Goal: Task Accomplishment & Management: Use online tool/utility

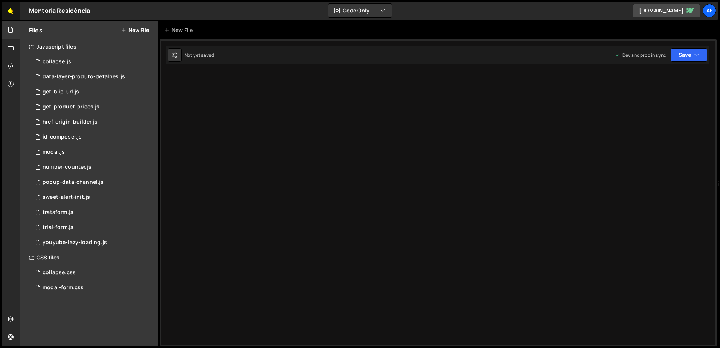
drag, startPoint x: 0, startPoint y: 0, endPoint x: 7, endPoint y: 5, distance: 8.1
click at [7, 5] on link "🤙" at bounding box center [11, 11] width 18 height 18
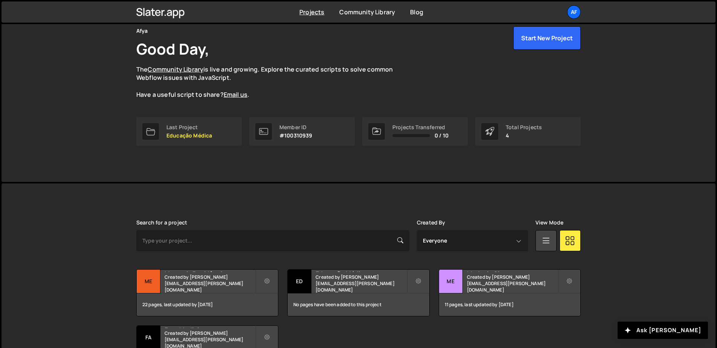
scroll to position [96, 0]
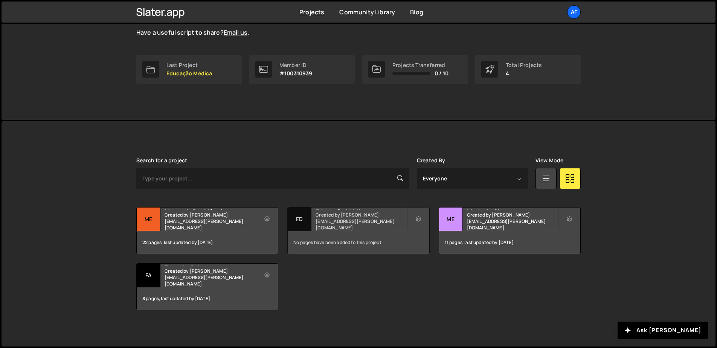
click at [359, 223] on small "Created by [PERSON_NAME][EMAIL_ADDRESS][PERSON_NAME][DOMAIN_NAME]" at bounding box center [361, 221] width 91 height 19
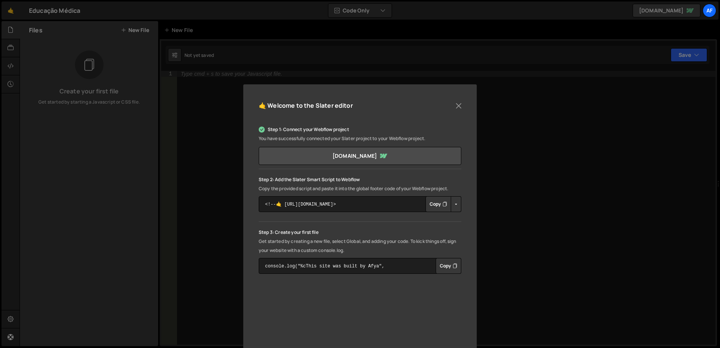
click at [439, 204] on button "Copy" at bounding box center [438, 204] width 26 height 16
click at [458, 107] on button "Close" at bounding box center [458, 105] width 11 height 11
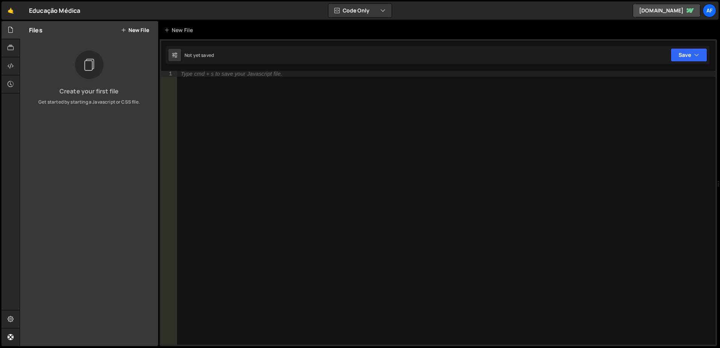
click at [129, 33] on button "New File" at bounding box center [135, 30] width 28 height 6
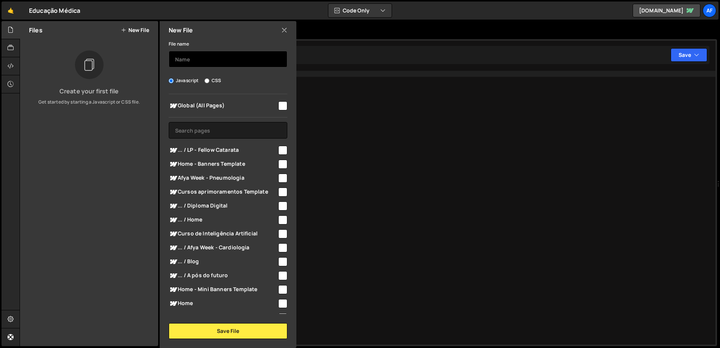
click at [202, 61] on input "text" at bounding box center [228, 59] width 119 height 17
type input "get-product-prices.js"
click at [253, 124] on input "text" at bounding box center [228, 130] width 119 height 17
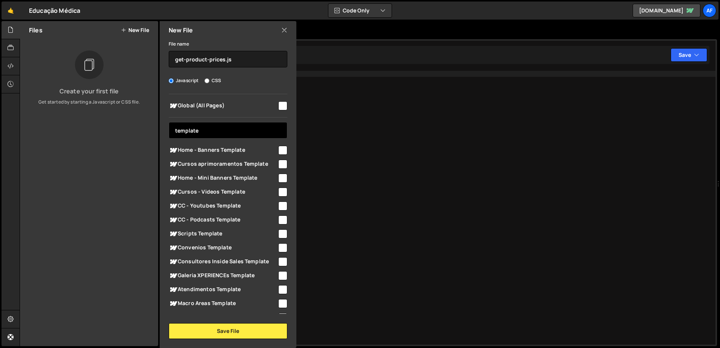
type input "template"
click at [280, 164] on input "checkbox" at bounding box center [282, 164] width 9 height 9
checkbox input "true"
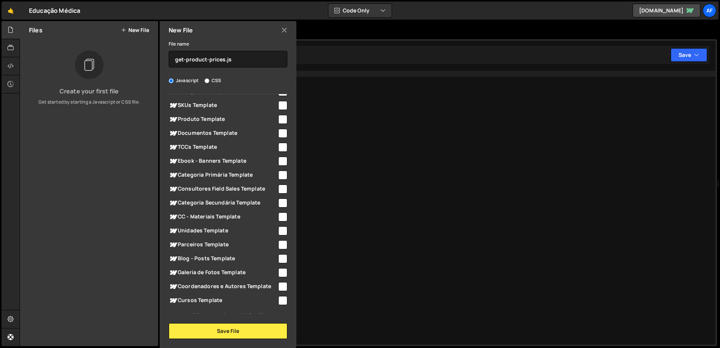
scroll to position [230, 0]
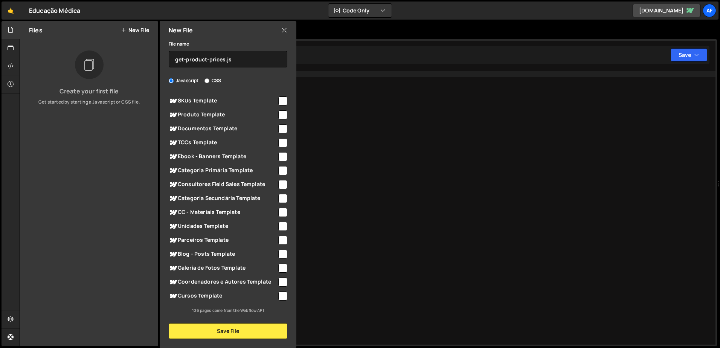
click at [279, 295] on input "checkbox" at bounding box center [282, 295] width 9 height 9
checkbox input "true"
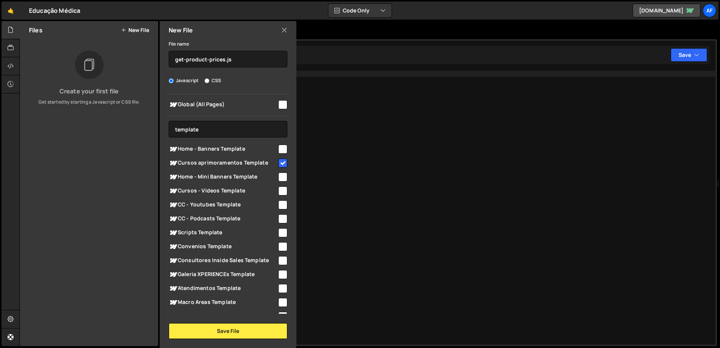
scroll to position [0, 0]
click at [235, 329] on button "Save File" at bounding box center [228, 331] width 119 height 16
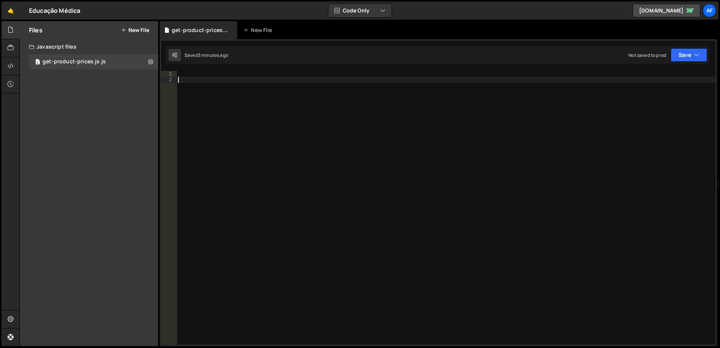
click at [248, 99] on div at bounding box center [446, 214] width 539 height 286
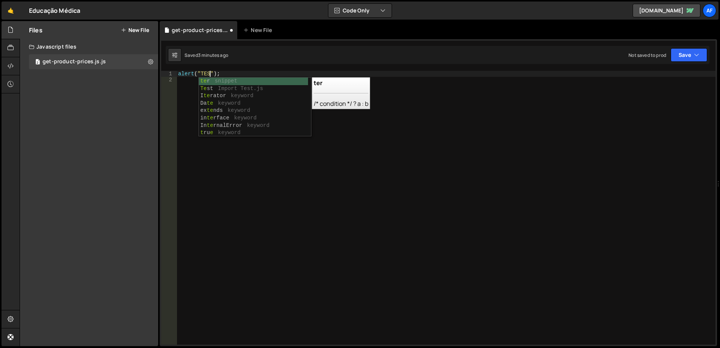
scroll to position [0, 3]
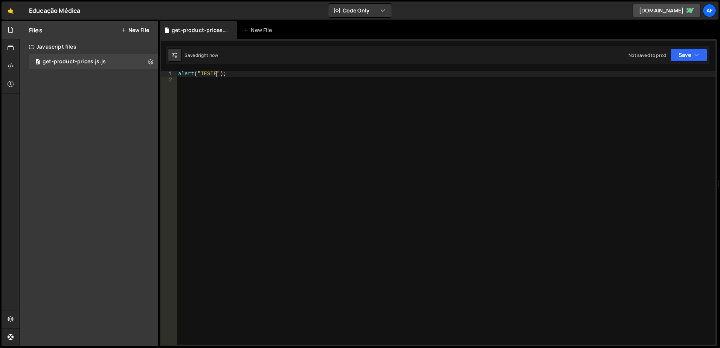
type textarea "alert("TESTE");"
click at [7, 9] on link "🤙" at bounding box center [11, 11] width 18 height 18
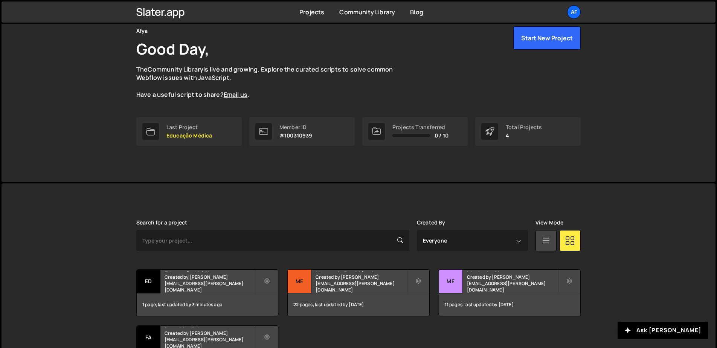
scroll to position [75, 0]
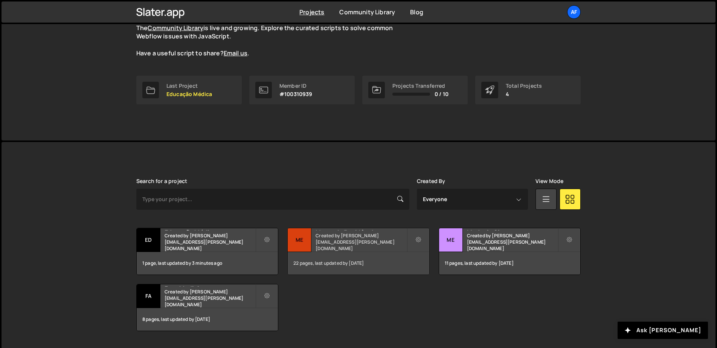
click at [361, 245] on small "Created by [PERSON_NAME][EMAIL_ADDRESS][PERSON_NAME][DOMAIN_NAME]" at bounding box center [361, 241] width 91 height 19
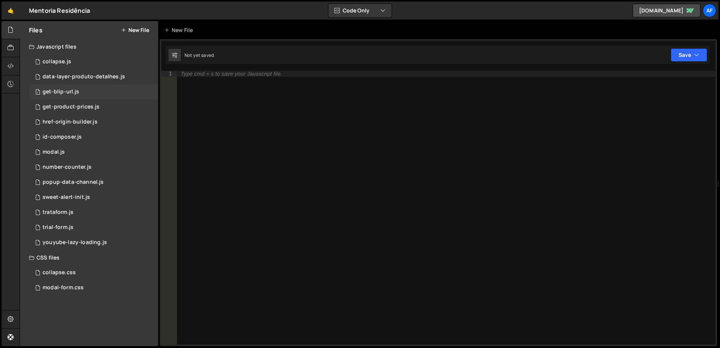
click at [102, 96] on div "1 get-blip-url.js 0" at bounding box center [93, 91] width 129 height 15
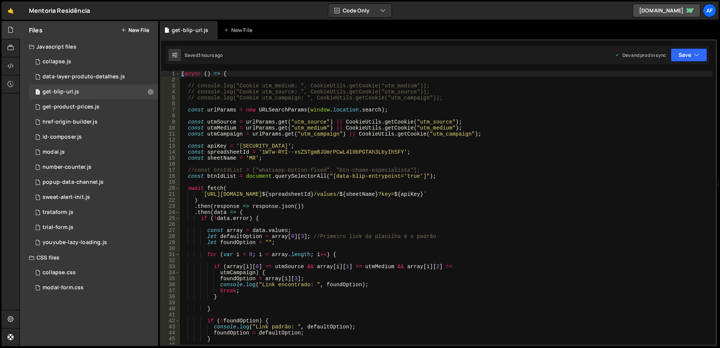
click at [422, 133] on div "( async ( ) => { // console.log("Cookie utm_medium: ", CookieUtils.getCookie("u…" at bounding box center [446, 214] width 532 height 286
type textarea "})();"
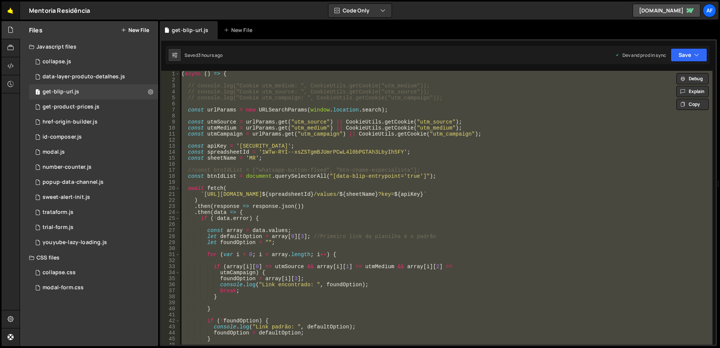
click at [13, 12] on link "🤙" at bounding box center [11, 11] width 18 height 18
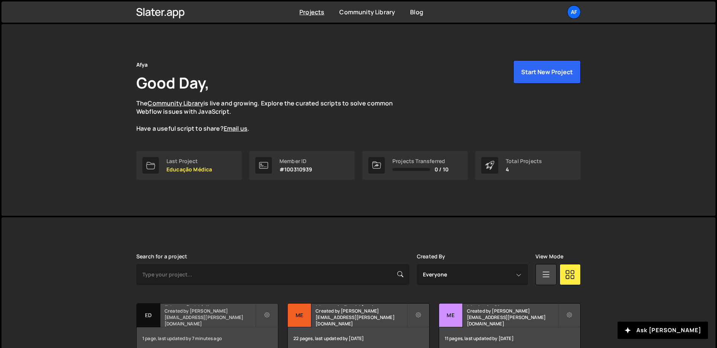
click at [215, 317] on small "Created by [PERSON_NAME][EMAIL_ADDRESS][PERSON_NAME][DOMAIN_NAME]" at bounding box center [210, 317] width 91 height 19
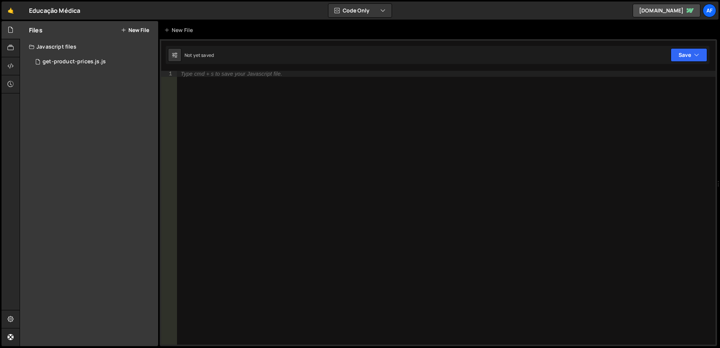
click at [294, 270] on div "Type cmd + s to save your Javascript file." at bounding box center [446, 214] width 538 height 286
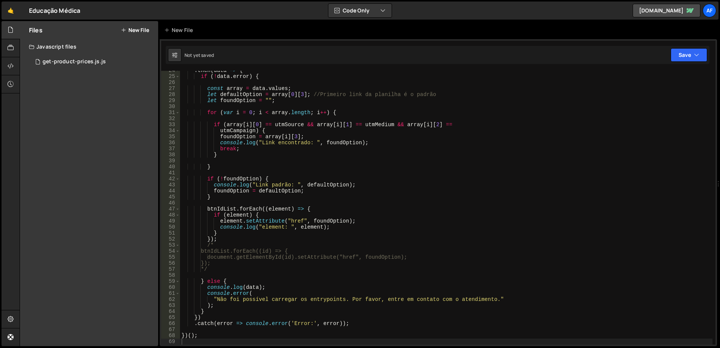
scroll to position [142, 0]
click at [305, 131] on div ". then ( data => { if ( ! data . error ) { const array = data . values ; let de…" at bounding box center [446, 210] width 532 height 286
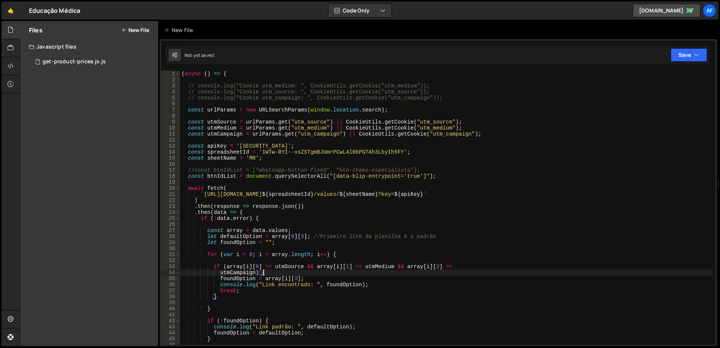
click at [451, 99] on div "( async ( ) => { // console.log("Cookie utm_medium: ", CookieUtils.getCookie("u…" at bounding box center [446, 214] width 532 height 286
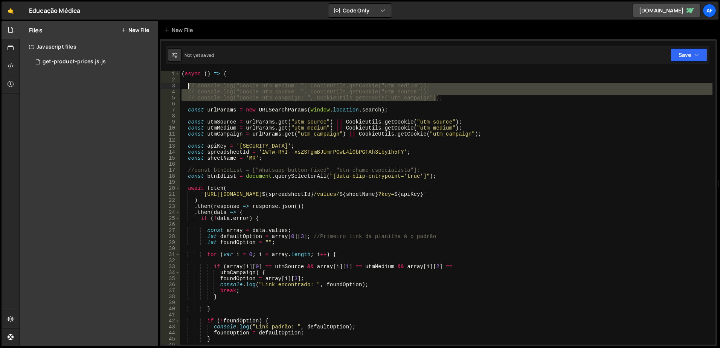
type textarea "// console.log("Cookie utm_medium: ", CookieUtils.getCookie("utm_medium"));"
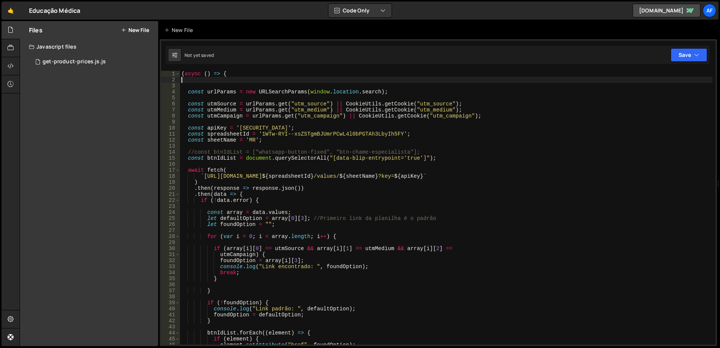
type textarea "(async () => {"
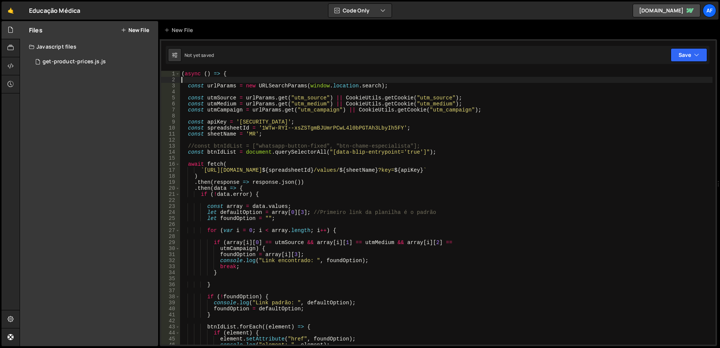
type textarea "const urlParams = new URLSearchParams([DOMAIN_NAME]);"
type textarea "const utmSource = urlParams.get("utm_source") || CookieUtils.getCookie("utm_sou…"
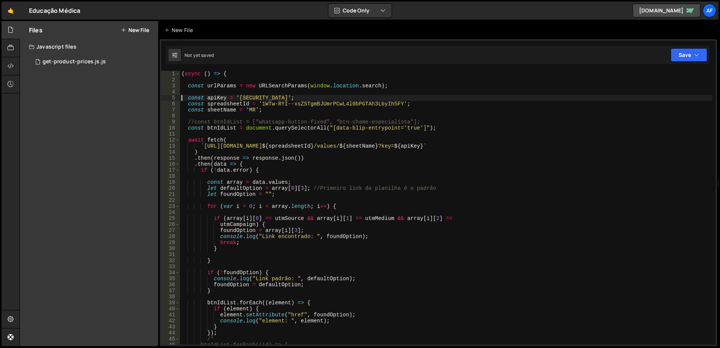
click at [266, 104] on div "( async ( ) => { const urlParams = new URLSearchParams ( window . location . se…" at bounding box center [446, 214] width 532 height 286
drag, startPoint x: 266, startPoint y: 104, endPoint x: 364, endPoint y: 102, distance: 98.3
click at [364, 102] on div "( async ( ) => { const urlParams = new URLSearchParams ( window . location . se…" at bounding box center [446, 214] width 532 height 286
paste textarea "Poy1SKPDb0ub9OgiPPPwtwZXFBV1BTs_1-qwVujsFBs"
click at [251, 108] on div "( async ( ) => { const urlParams = new URLSearchParams ( window . location . se…" at bounding box center [446, 214] width 532 height 286
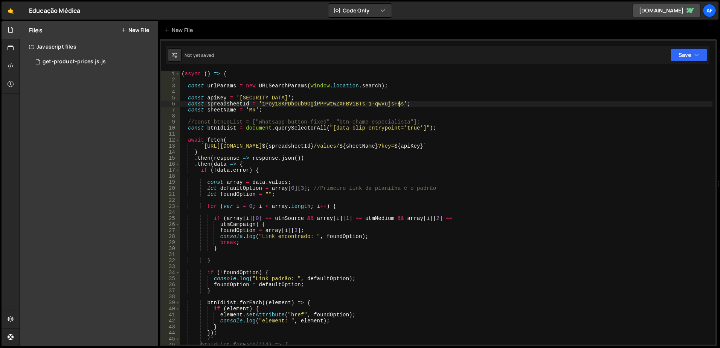
click at [251, 108] on div "( async ( ) => { const urlParams = new URLSearchParams ( window . location . se…" at bounding box center [446, 214] width 532 height 286
paste textarea "EdMed"
type textarea "const sheetName = 'EdMed';"
click at [428, 115] on div "( async ( ) => { const urlParams = new URLSearchParams ( window . location . se…" at bounding box center [446, 214] width 532 height 286
click at [186, 129] on div "( async ( ) => { const urlParams = new URLSearchParams ( window . location . se…" at bounding box center [446, 214] width 532 height 286
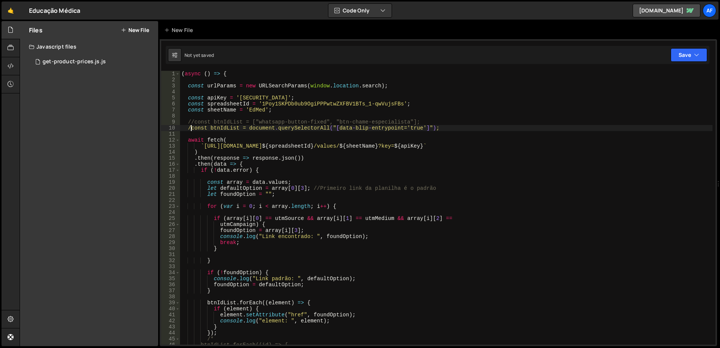
scroll to position [0, 1]
type textarea "//const btnIdList = document.querySelectorAll("[data-blip-entrypoint='true']");"
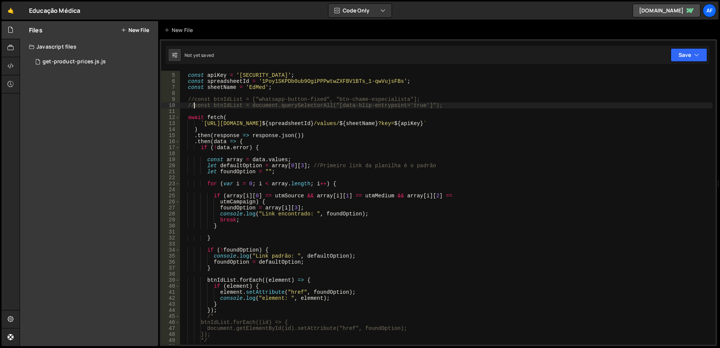
scroll to position [45, 0]
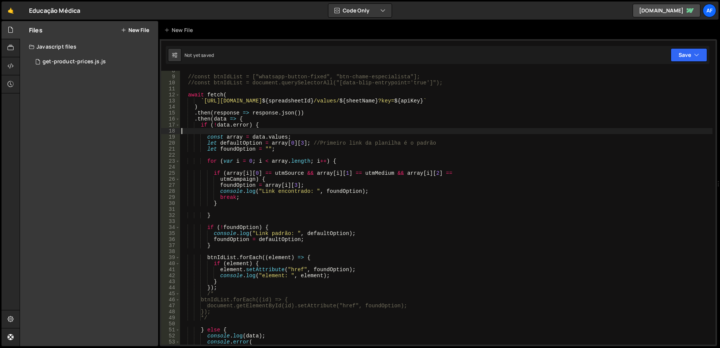
click at [268, 131] on div "//const btnIdList = ["whatsapp-button-fixed", "btn-chame-especialista"]; //cons…" at bounding box center [446, 211] width 532 height 286
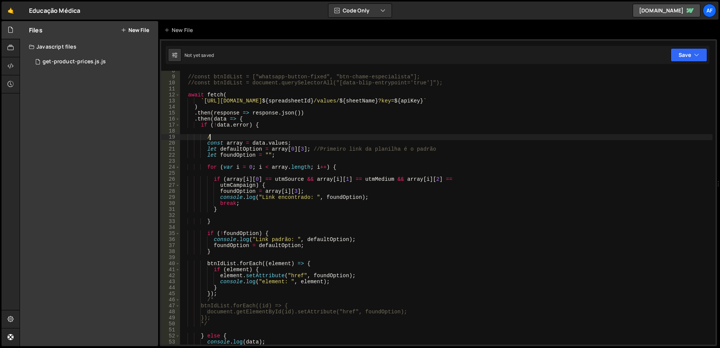
scroll to position [0, 2]
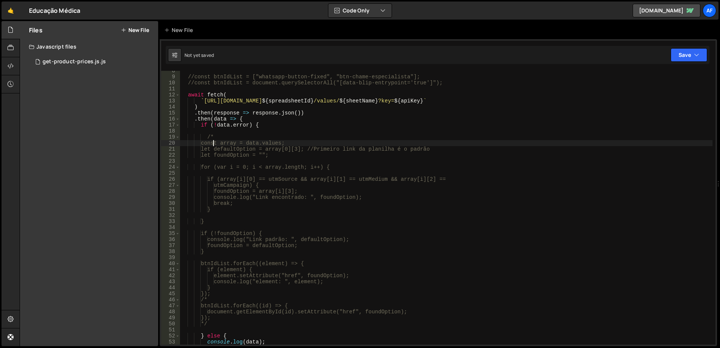
type textarea "let foundOption = "";"
type textarea "for (var i = 0; i < array.length; i++) {"
type textarea "}"
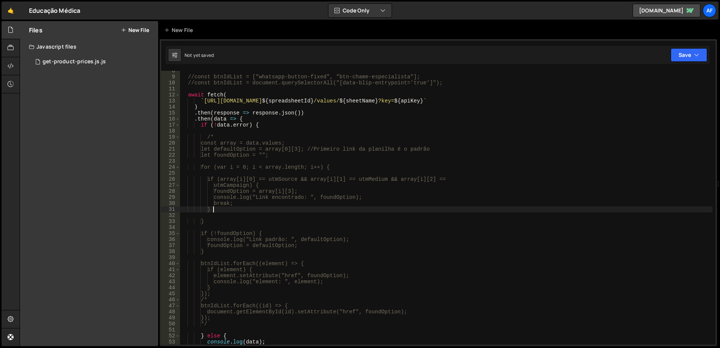
type textarea "}"
type textarea "});"
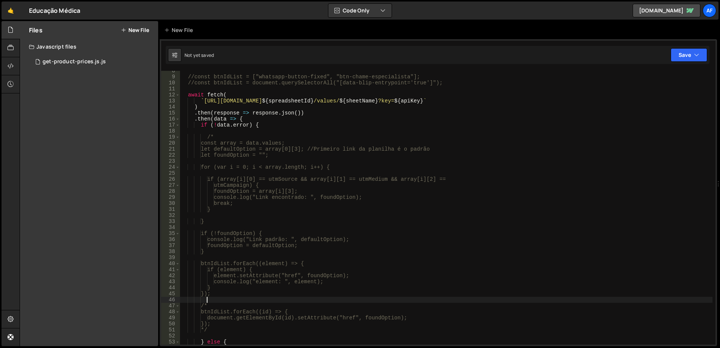
scroll to position [0, 2]
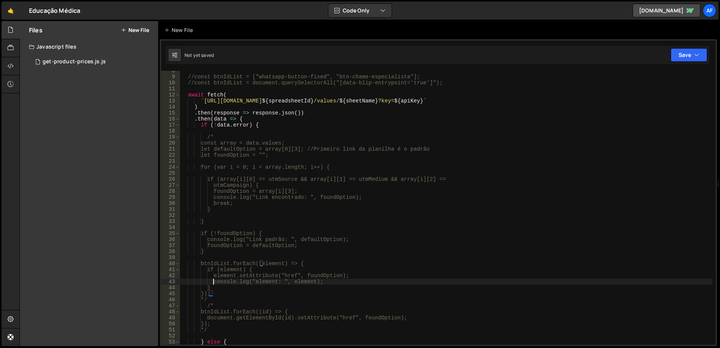
type textarea "btnIdList.forEach((element) => {"
type textarea "}"
type textarea "btnIdList.forEach((element) => {"
type textarea "if (!foundOption) {"
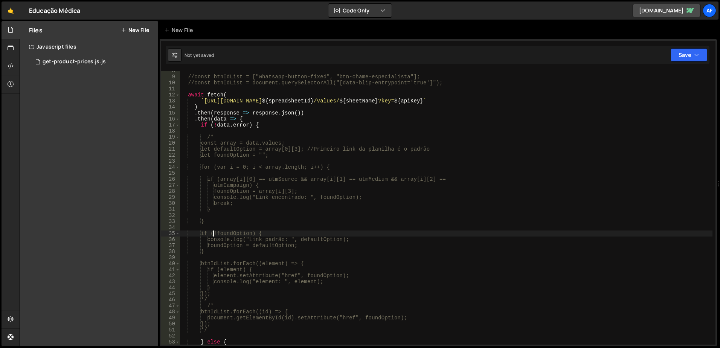
type textarea "}"
type textarea "if (array[i][0] == utmSource && array[i][1] == utmMedium && array[i][2] =="
type textarea "for (var i = 0; i < array.length; i++) {"
type textarea "/*"
type textarea "if (!data.error) {"
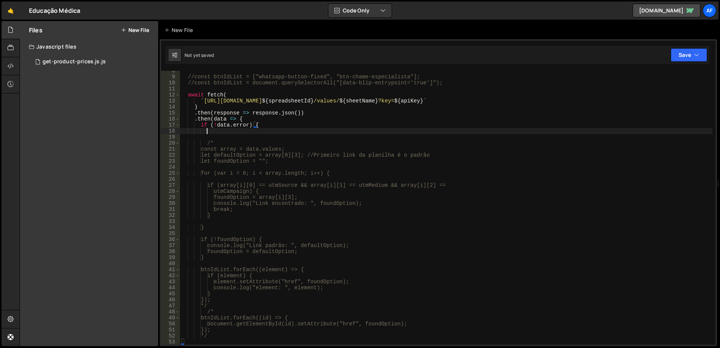
scroll to position [0, 1]
paste textarea "console.log("Link padrão: ", defaultOption);"
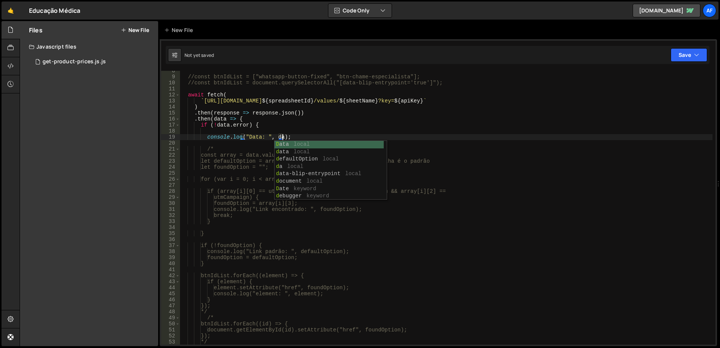
scroll to position [0, 7]
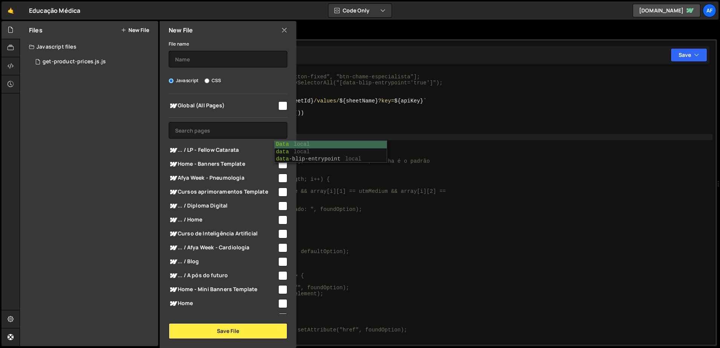
click at [374, 123] on div "//const btnIdList = ["whatsapp-button-fixed", "btn-chame-especialista"]; //cons…" at bounding box center [446, 211] width 532 height 286
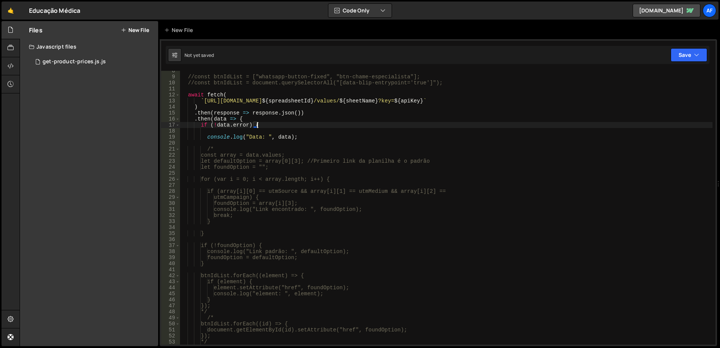
scroll to position [0, 5]
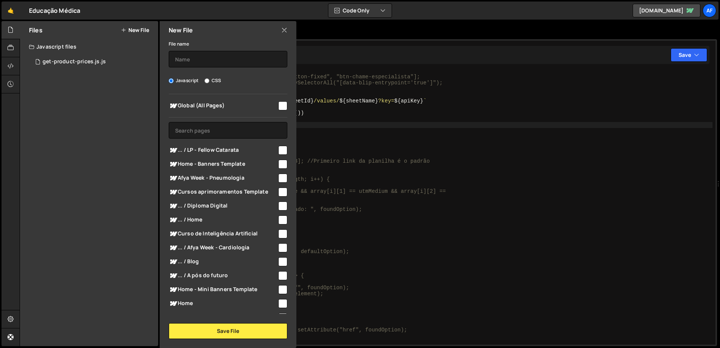
type textarea "if (!data.error) {"
click at [283, 26] on icon at bounding box center [284, 30] width 6 height 8
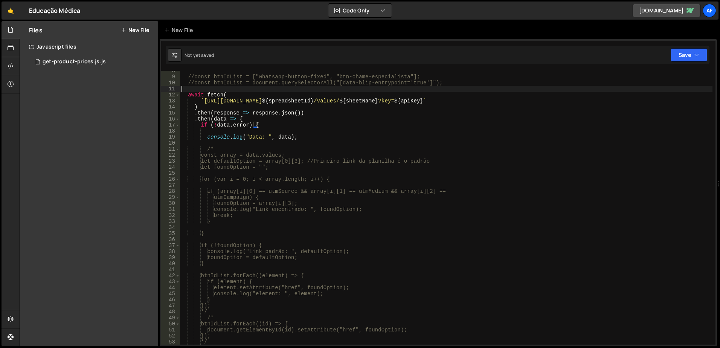
click at [282, 91] on div "//const btnIdList = ["whatsapp-button-fixed", "btn-chame-especialista"]; //cons…" at bounding box center [446, 211] width 532 height 286
type textarea "})();"
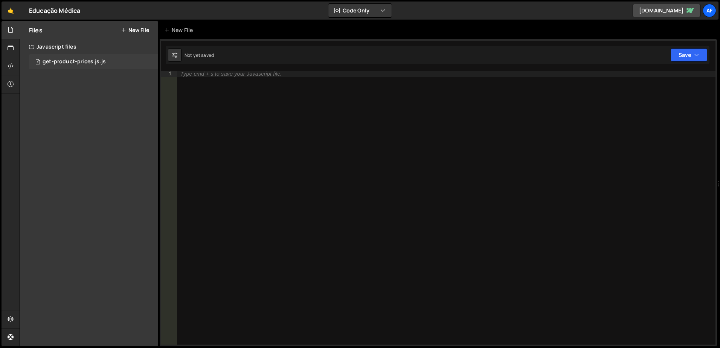
click at [109, 65] on div "2 get-product-prices.js.js 0" at bounding box center [93, 61] width 129 height 15
click at [149, 59] on icon at bounding box center [150, 61] width 5 height 7
type input "get-product-prices.js"
radio input "true"
checkbox input "true"
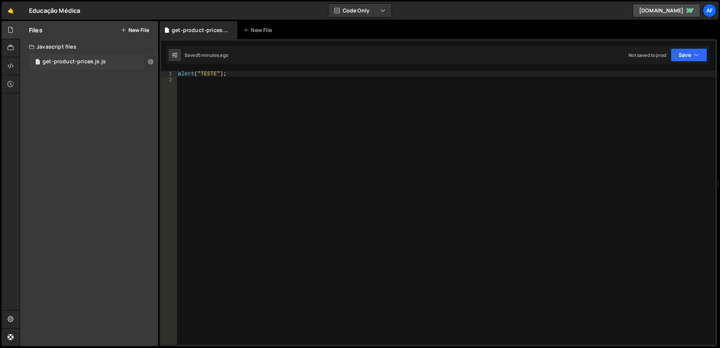
checkbox input "true"
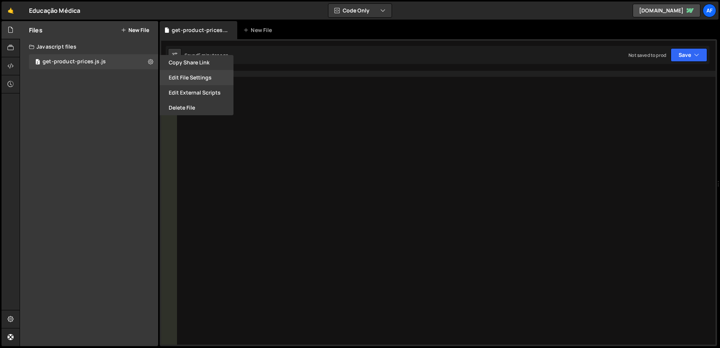
click at [175, 74] on button "Edit File Settings" at bounding box center [197, 77] width 74 height 15
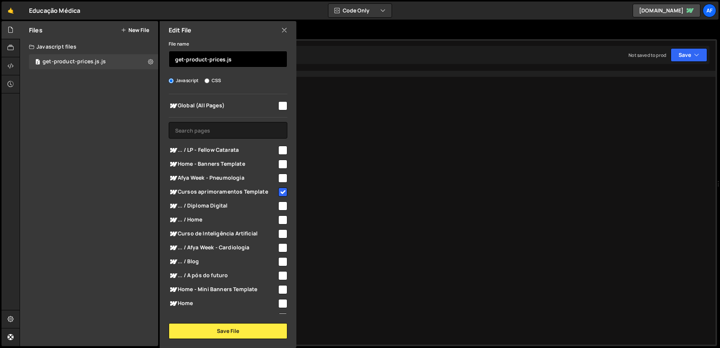
click at [245, 60] on input "get-product-prices.js" at bounding box center [228, 59] width 119 height 17
type input "get-product-prices"
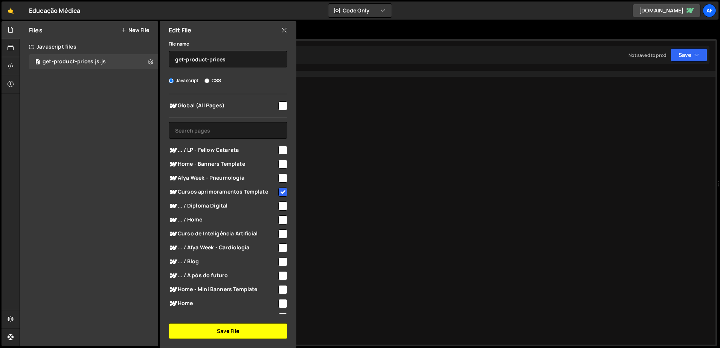
click at [242, 330] on button "Save File" at bounding box center [228, 331] width 119 height 16
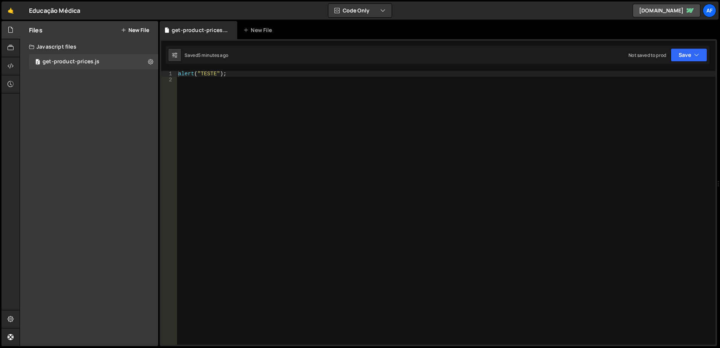
click at [296, 121] on div "alert ( "TESTE" ) ;" at bounding box center [446, 214] width 539 height 286
click at [302, 102] on div "alert ( "TESTE" ) ;" at bounding box center [446, 214] width 539 height 286
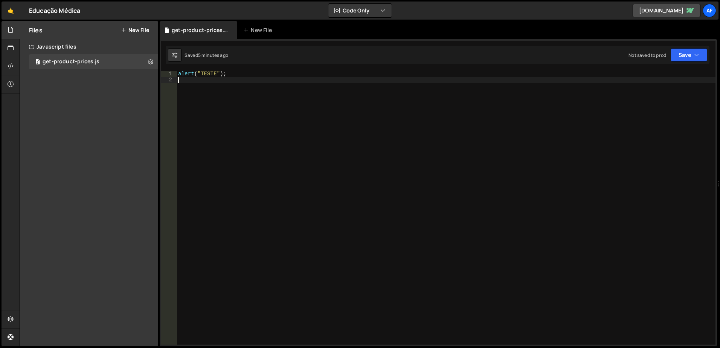
click at [302, 102] on div "alert ( "TESTE" ) ;" at bounding box center [446, 214] width 539 height 286
click at [288, 78] on div "alert ( "TESTE" ) ;" at bounding box center [446, 214] width 539 height 286
type textarea "alert("TESTE");"
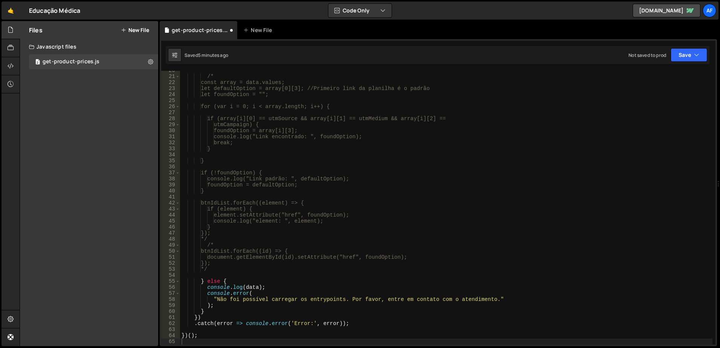
scroll to position [118, 0]
click at [308, 138] on div "/* const array = data.values; let defaultOption = array[0][3]; //Primeiro link …" at bounding box center [446, 210] width 532 height 286
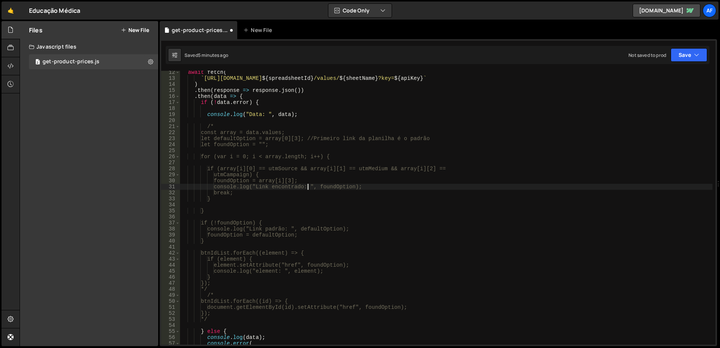
scroll to position [0, 0]
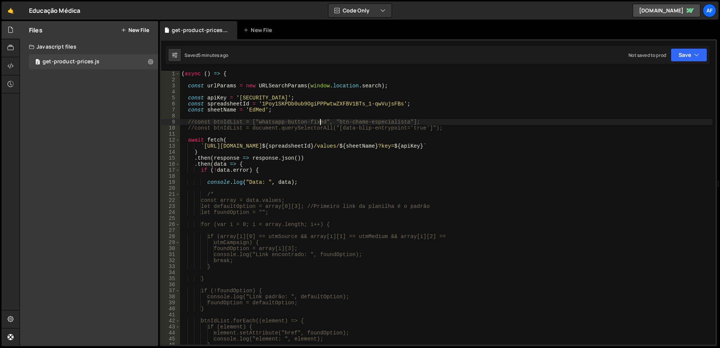
click at [321, 121] on div "( async ( ) => { const urlParams = new URLSearchParams ( window . location . se…" at bounding box center [446, 214] width 532 height 286
click at [702, 58] on button "Save" at bounding box center [689, 55] width 37 height 14
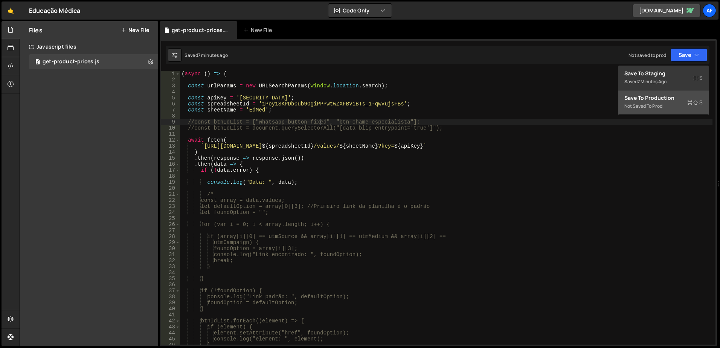
click at [652, 101] on div "Save to Production S" at bounding box center [663, 98] width 78 height 8
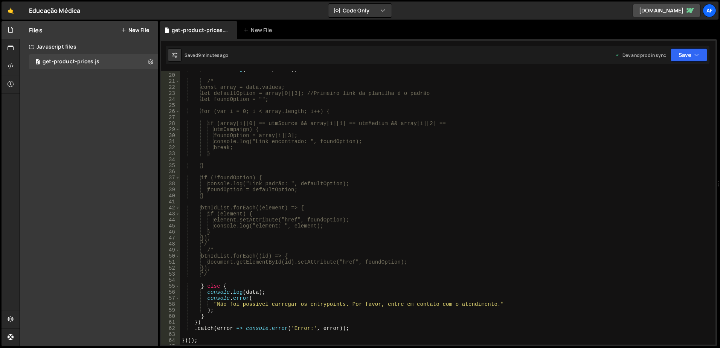
scroll to position [181, 0]
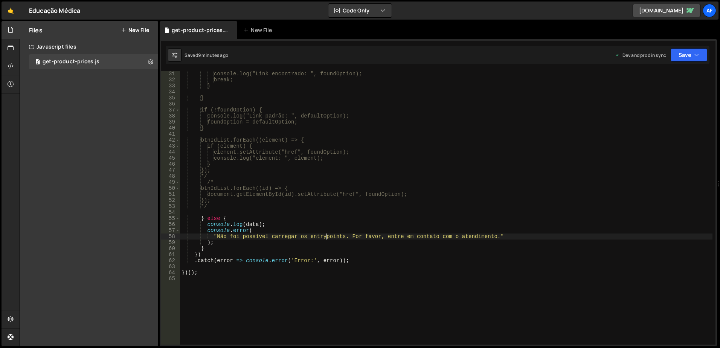
click at [327, 236] on div "console.log("Link encontrado: ", foundOption); break; } } if (!foundOption) { c…" at bounding box center [446, 214] width 532 height 286
drag, startPoint x: 327, startPoint y: 236, endPoint x: 300, endPoint y: 235, distance: 27.1
click at [300, 235] on div "console.log("Link encontrado: ", foundOption); break; } } if (!foundOption) { c…" at bounding box center [446, 214] width 532 height 286
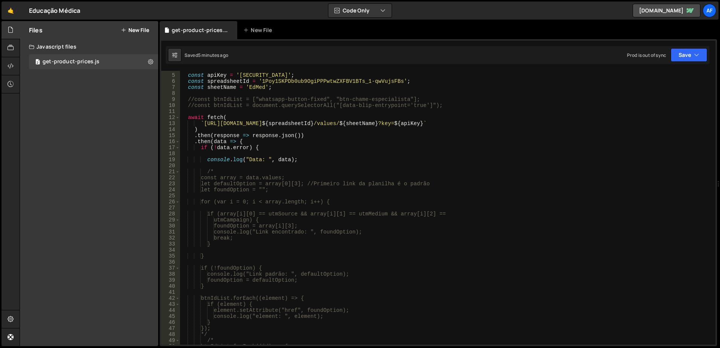
scroll to position [0, 0]
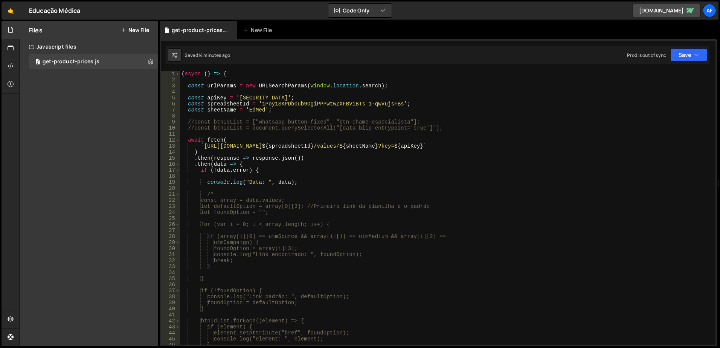
type textarea "})();"
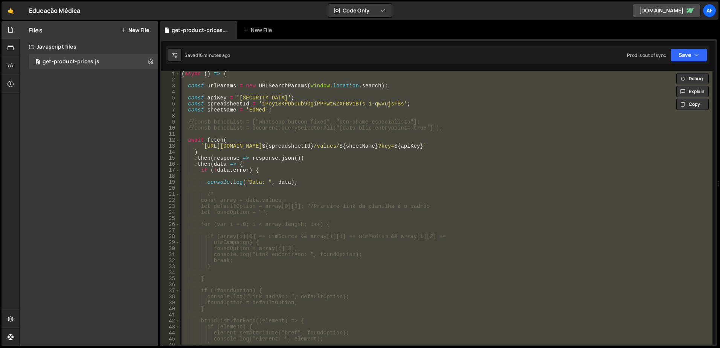
click at [264, 134] on div "( async ( ) => { const urlParams = new URLSearchParams ( window . location . se…" at bounding box center [446, 208] width 532 height 274
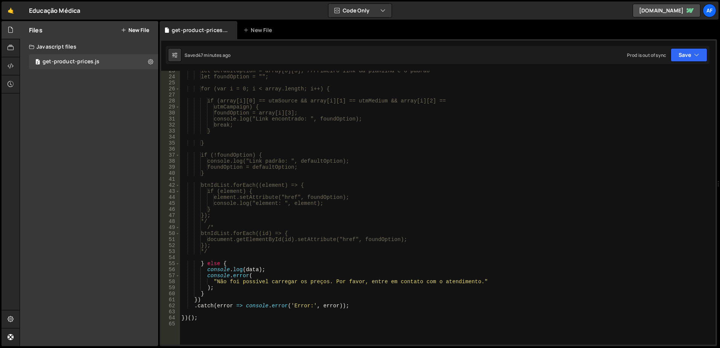
scroll to position [45, 0]
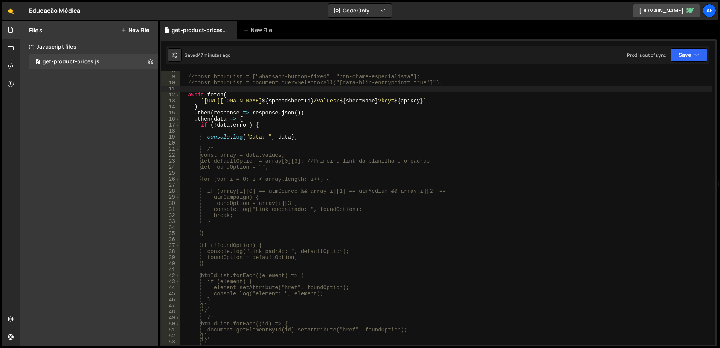
click at [326, 138] on div "//const btnIdList = ["whatsapp-button-fixed", "btn-chame-especialista"]; //cons…" at bounding box center [446, 211] width 532 height 286
type textarea "console.log("Data: ", data);"
type textarea "const array = data.values;"
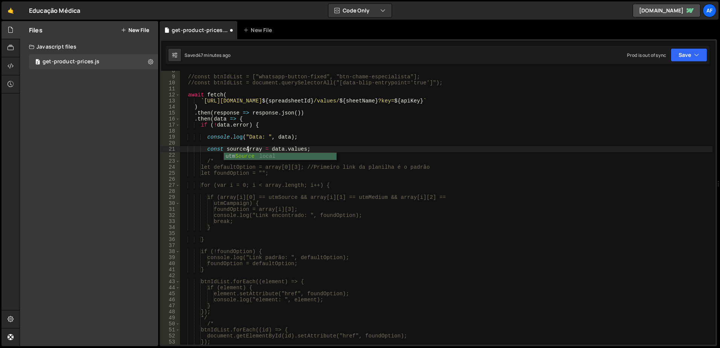
type textarea "const sourceArray = data.values;"
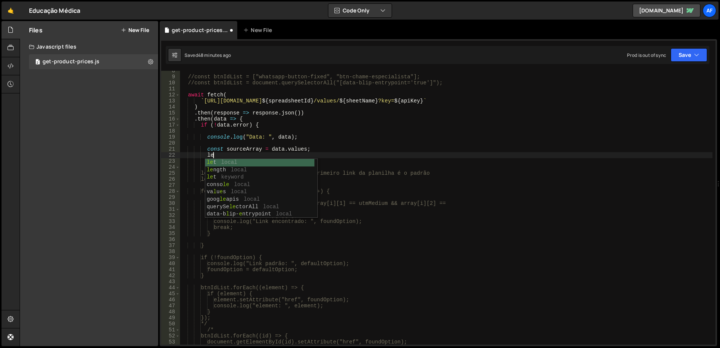
scroll to position [0, 2]
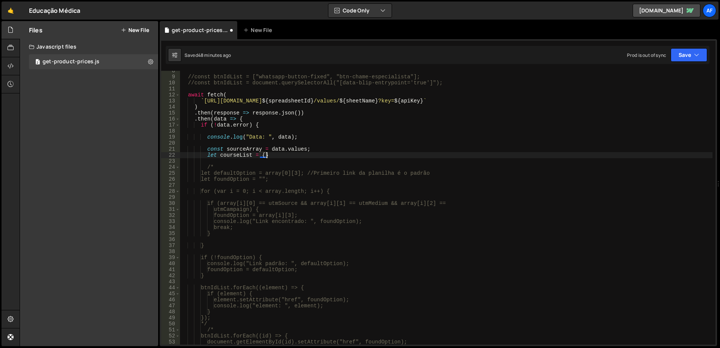
type textarea "let courseList = {};"
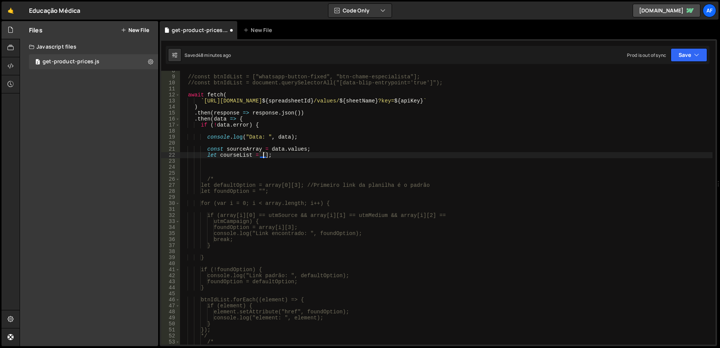
type textarea "let courseList = [];"
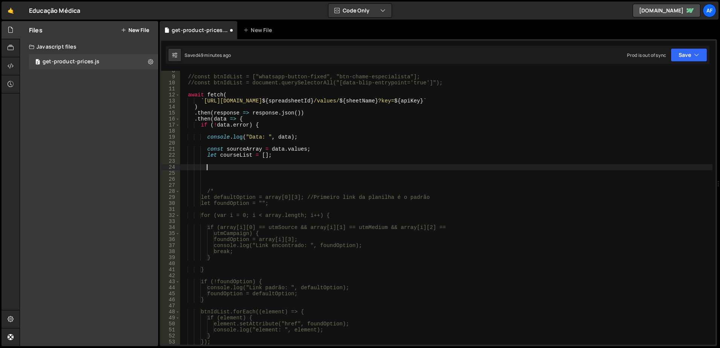
click at [304, 149] on div "//const btnIdList = ["whatsapp-button-fixed", "btn-chame-especialista"]; //cons…" at bounding box center [446, 211] width 532 height 286
paste textarea ".shift();"
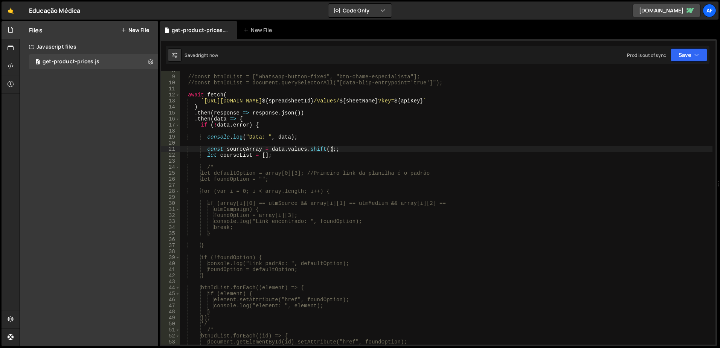
type textarea "const sourceArray = data.values.shift();"
click at [243, 149] on div "//const btnIdList = ["whatsapp-button-fixed", "btn-chame-especialista"]; //cons…" at bounding box center [446, 211] width 532 height 286
paste textarea "sourceArray"
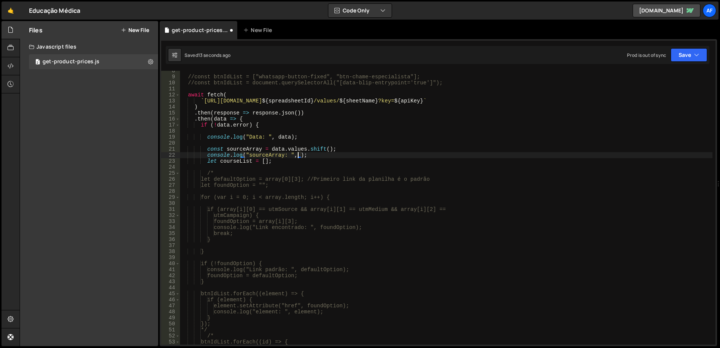
scroll to position [0, 8]
paste textarea "sourceArray"
type textarea "const sourceArray = data.values.shift();"
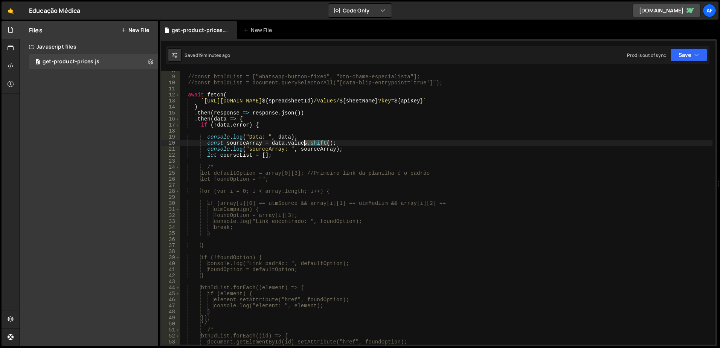
drag, startPoint x: 329, startPoint y: 143, endPoint x: 304, endPoint y: 142, distance: 25.6
click at [304, 142] on div "//const btnIdList = ["whatsapp-button-fixed", "btn-chame-especialista"]; //cons…" at bounding box center [446, 211] width 532 height 286
type textarea "const sourceArray = data.values;"
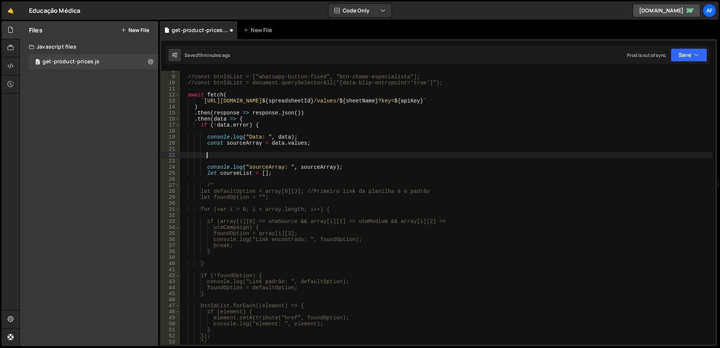
paste textarea "const [firstElement, ...restOfArray] = originalArray;"
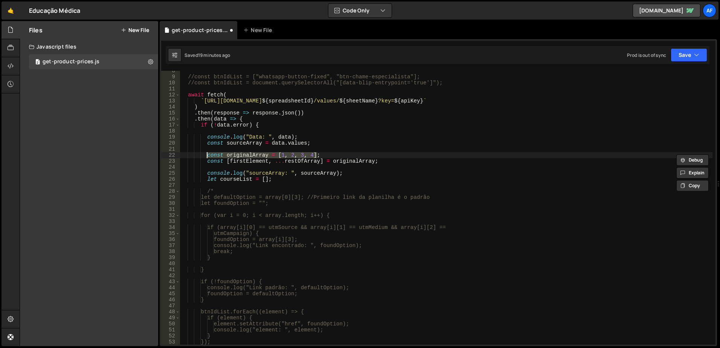
type textarea "const originalArray = [1, 2, 3, 4];"
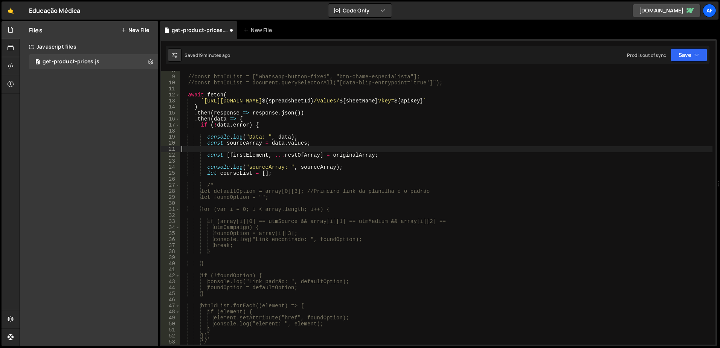
scroll to position [0, 0]
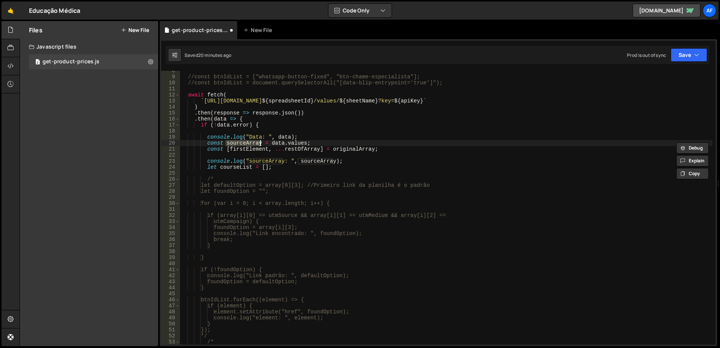
type textarea "const [firstElement, ...restOfArray] = originalArray;"
paste textarea "source"
type textarea "const [firstElement, ...restOfArray] = sourceArray;"
paste textarea "restOf"
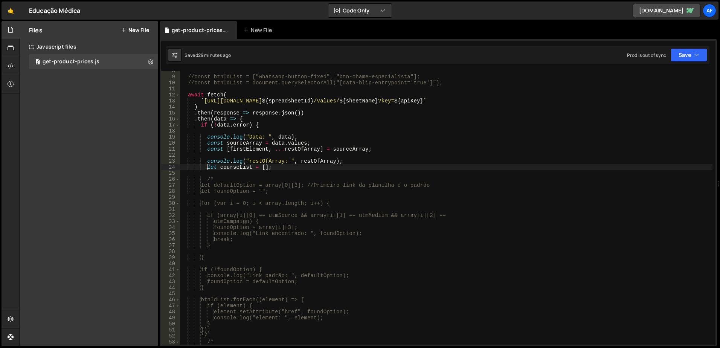
type textarea "let courseList = [];"
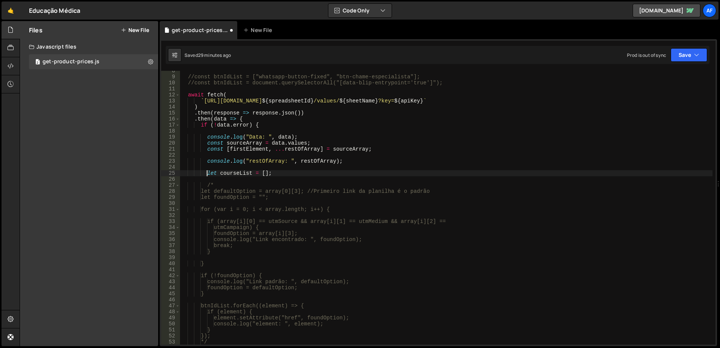
scroll to position [0, 2]
type textarea "console.log("restOfArray: ", restOfArray);"
type textarea "let courseList = [];"
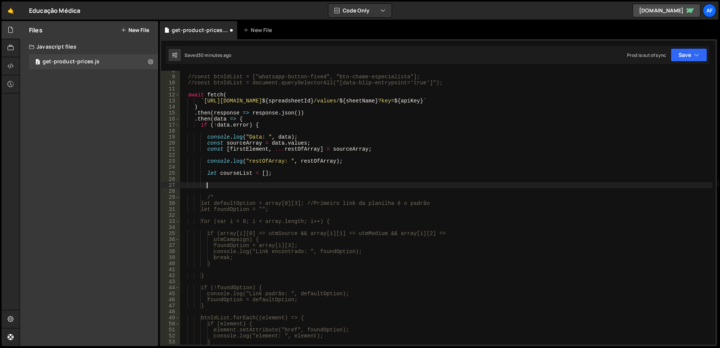
click at [252, 141] on div "//const btnIdList = ["whatsapp-button-fixed", "btn-chame-especialista"]; //cons…" at bounding box center [446, 211] width 532 height 286
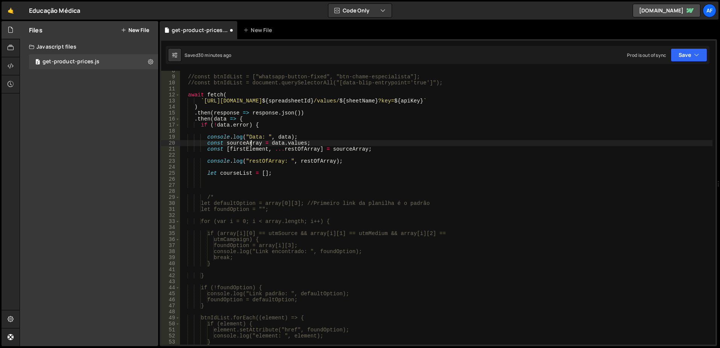
click at [252, 141] on div "//const btnIdList = ["whatsapp-button-fixed", "btn-chame-especialista"]; //cons…" at bounding box center [446, 211] width 532 height 286
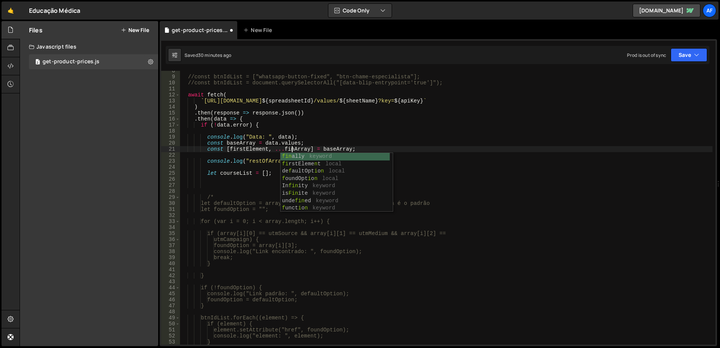
scroll to position [0, 8]
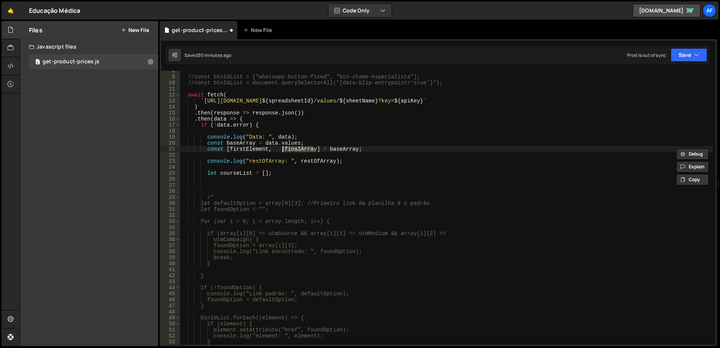
click at [309, 160] on div "//const btnIdList = ["whatsapp-button-fixed", "btn-chame-especialista"]; //cons…" at bounding box center [446, 211] width 532 height 286
paste textarea "final"
type textarea "console.log("restOfArray: ", finalArray);"
click at [369, 160] on div "//const btnIdList = ["whatsapp-button-fixed", "btn-chame-especialista"]; //cons…" at bounding box center [446, 211] width 532 height 286
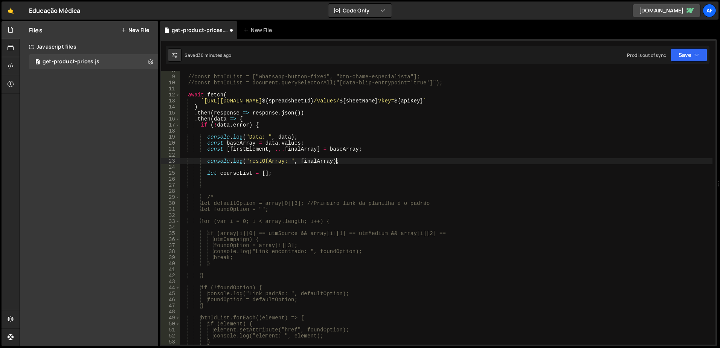
scroll to position [0, 2]
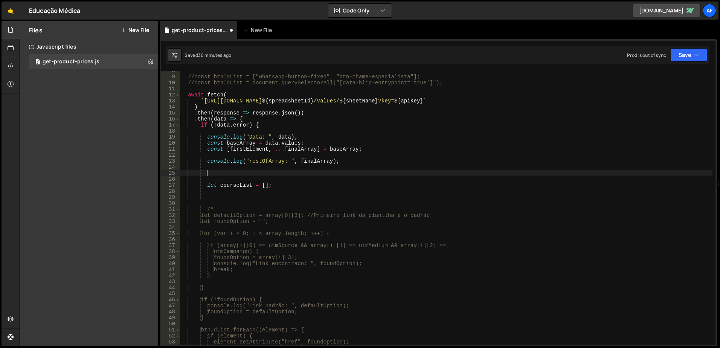
paste textarea "finalArray"
type textarea "finalArray.forEach(() => {});"
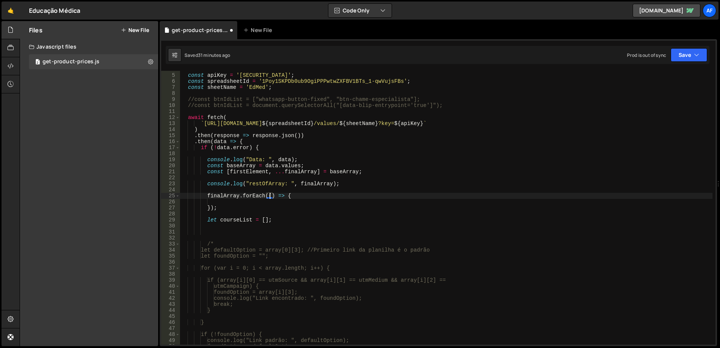
scroll to position [23, 0]
click at [311, 160] on div "const apiKey = '[SECURITY_DATA]' ; const spreadsheetId = '1Poy1SKPDb0ub9OgiPPPw…" at bounding box center [446, 209] width 532 height 286
type textarea "console.log("Data: ", data);"
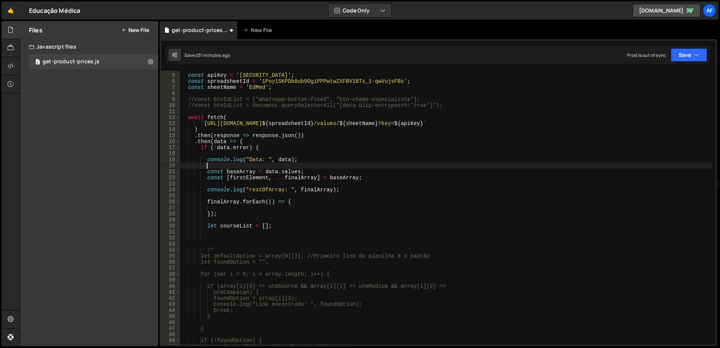
scroll to position [0, 2]
type textarea "const [firstElement, ...finalArray] = baseArray;"
type textarea "console.log("restOfArray: ", finalArray);"
type textarea "finalArray.forEach(() => {"
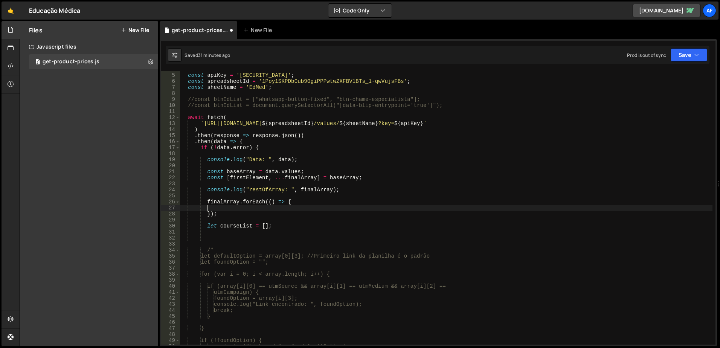
type textarea "finalArray.forEach(() => {"
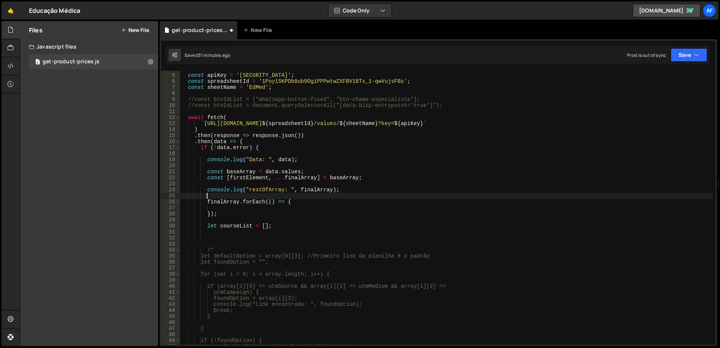
type textarea "console.log("restOfArray: ", finalArray);"
drag, startPoint x: 299, startPoint y: 179, endPoint x: 380, endPoint y: 231, distance: 96.6
click at [299, 179] on div "const apiKey = '[SECURITY_DATA]' ; const spreadsheetId = '1Poy1SKPDb0ub9OgiPPPw…" at bounding box center [446, 209] width 532 height 286
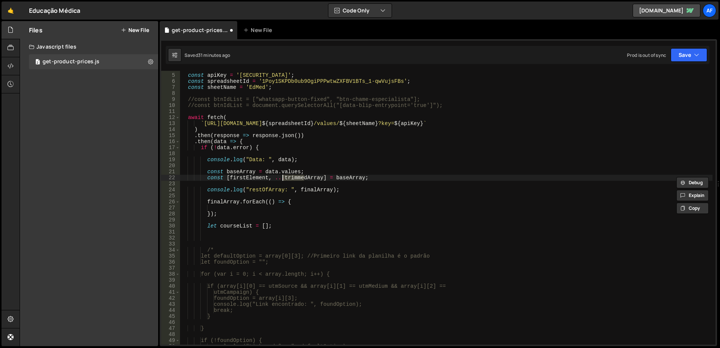
click at [314, 176] on div "const apiKey = '[SECURITY_DATA]' ; const spreadsheetId = '1Poy1SKPDb0ub9OgiPPPw…" at bounding box center [446, 209] width 532 height 286
click at [317, 190] on div "const apiKey = '[SECURITY_DATA]' ; const spreadsheetId = '1Poy1SKPDb0ub9OgiPPPw…" at bounding box center [446, 209] width 532 height 286
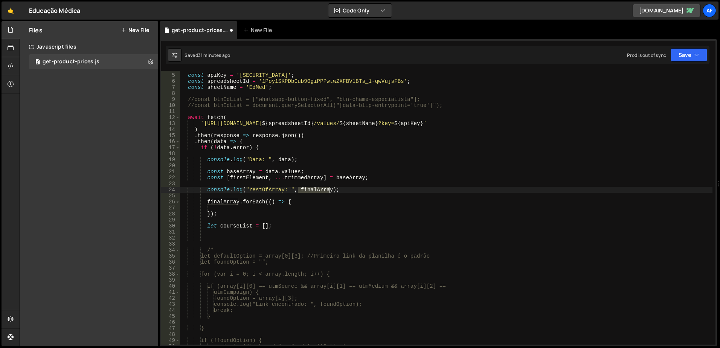
click at [317, 190] on div "const apiKey = '[SECURITY_DATA]' ; const spreadsheetId = '1Poy1SKPDb0ub9OgiPPPw…" at bounding box center [446, 209] width 532 height 286
paste textarea "trimmed"
click at [231, 204] on div "const apiKey = '[SECURITY_DATA]' ; const spreadsheetId = '1Poy1SKPDb0ub9OgiPPPw…" at bounding box center [446, 209] width 532 height 286
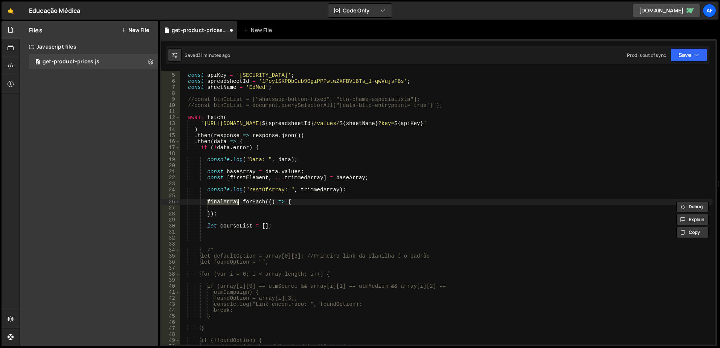
paste textarea "trimmed"
click at [274, 200] on div "const apiKey = '[SECURITY_DATA]' ; const spreadsheetId = '1Poy1SKPDb0ub9OgiPPPw…" at bounding box center [446, 209] width 532 height 286
click at [277, 201] on div "const apiKey = '[SECURITY_DATA]' ; const spreadsheetId = '1Poy1SKPDb0ub9OgiPPPw…" at bounding box center [446, 209] width 532 height 286
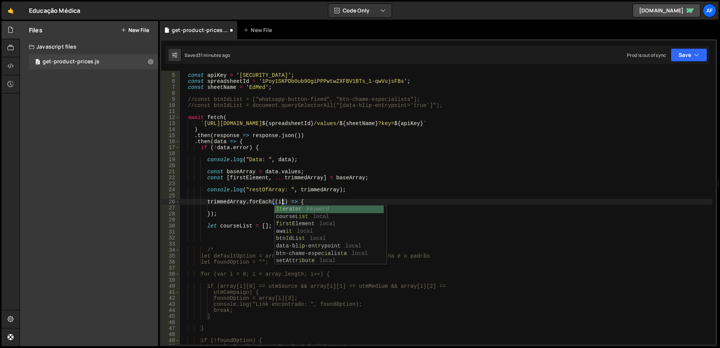
type textarea "trimmedArray.forEach((item) => {"
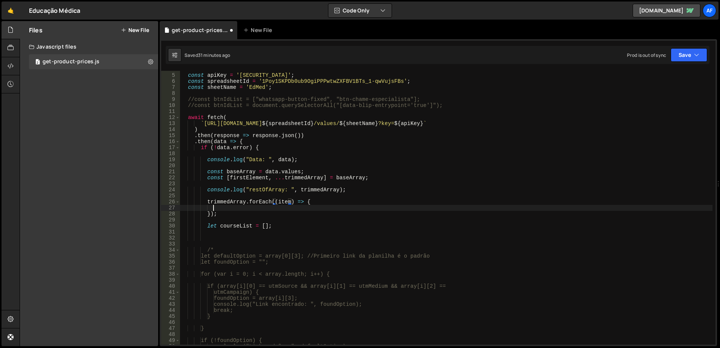
scroll to position [0, 2]
type textarea "});"
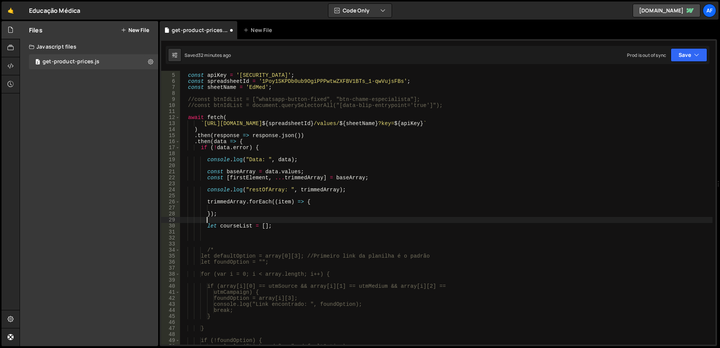
scroll to position [0, 2]
type textarea "let courseList = [];"
type textarea "});"
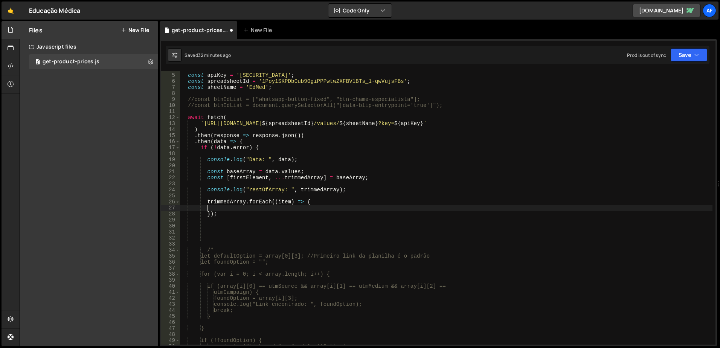
type textarea "trimmedArray.forEach((item) => {"
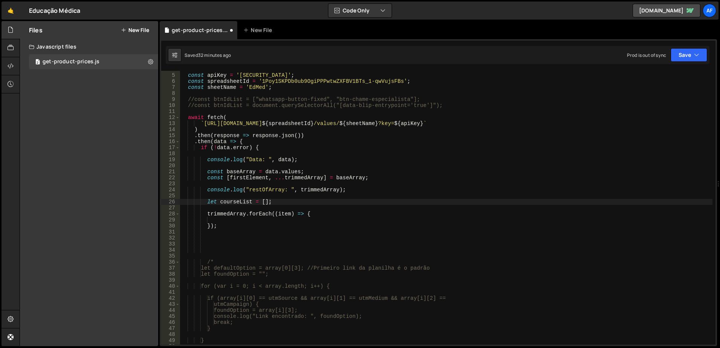
click at [235, 202] on div "const apiKey = '[SECURITY_DATA]' ; const spreadsheetId = '1Poy1SKPDb0ub9OgiPPPw…" at bounding box center [446, 209] width 532 height 286
click at [323, 216] on div "const apiKey = '[SECURITY_DATA]' ; const spreadsheetId = '1Poy1SKPDb0ub9OgiPPPw…" at bounding box center [446, 209] width 532 height 286
type textarea "trimmedArray.forEach((item) => {"
paste textarea "courseList"
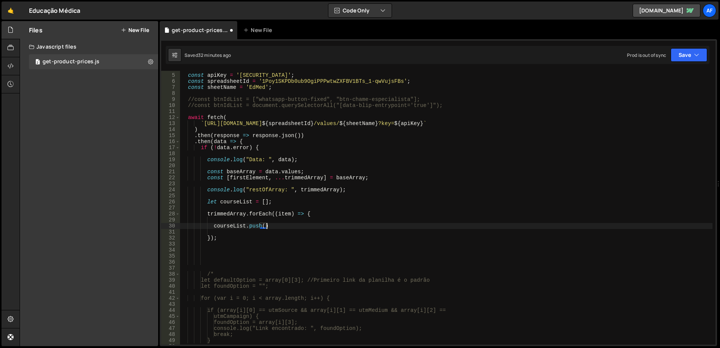
scroll to position [0, 6]
type textarea "courseList.push({});"
click at [245, 235] on div "const apiKey = '[SECURITY_DATA]' ; const spreadsheetId = '1Poy1SKPDb0ub9OgiPPPw…" at bounding box center [446, 209] width 532 height 286
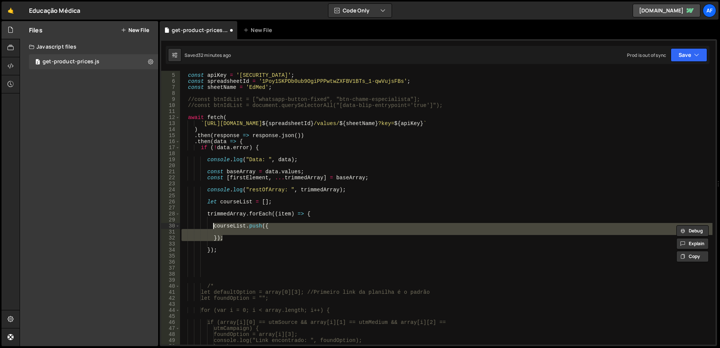
type textarea "// courseList.push({"
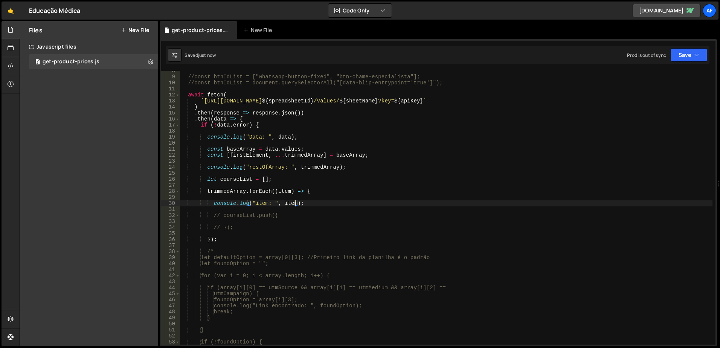
scroll to position [0, 0]
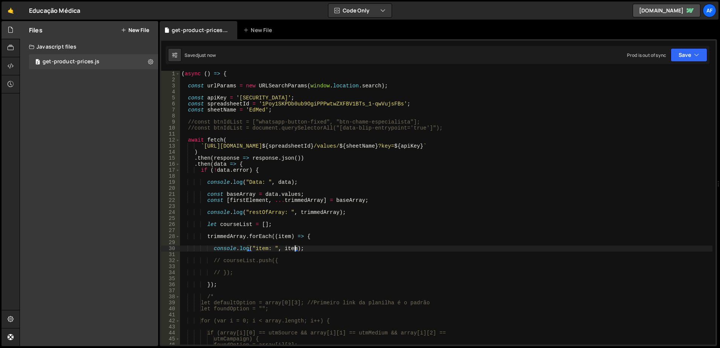
type textarea "console.log("item: ", item);"
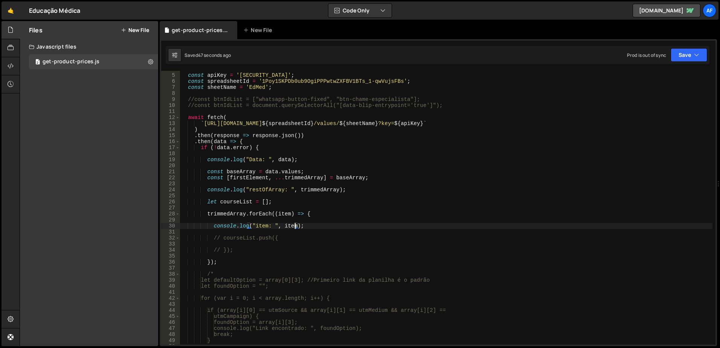
scroll to position [45, 0]
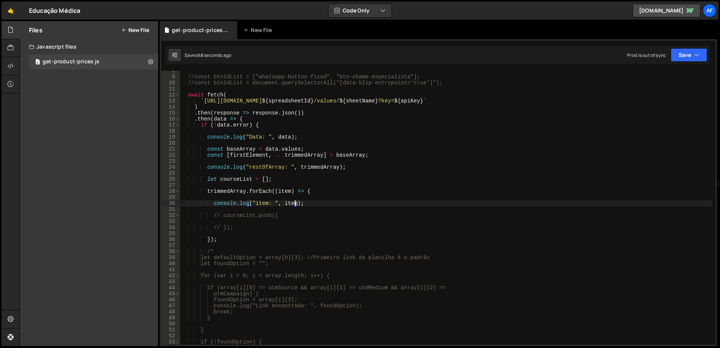
click at [246, 232] on div "//const btnIdList = ["whatsapp-button-fixed", "btn-chame-especialista"]; //cons…" at bounding box center [446, 211] width 532 height 286
click at [250, 228] on div "//const btnIdList = ["whatsapp-button-fixed", "btn-chame-especialista"]; //cons…" at bounding box center [446, 211] width 532 height 286
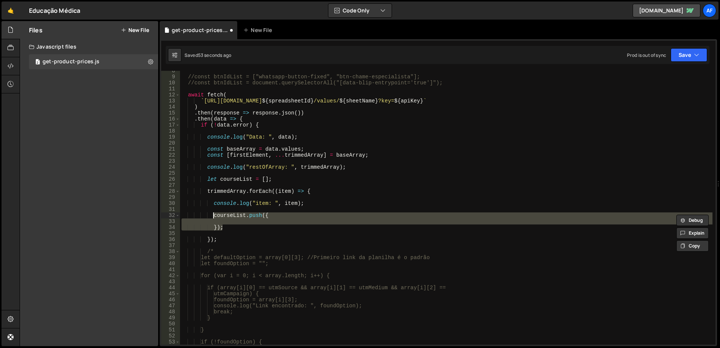
type textarea "});"
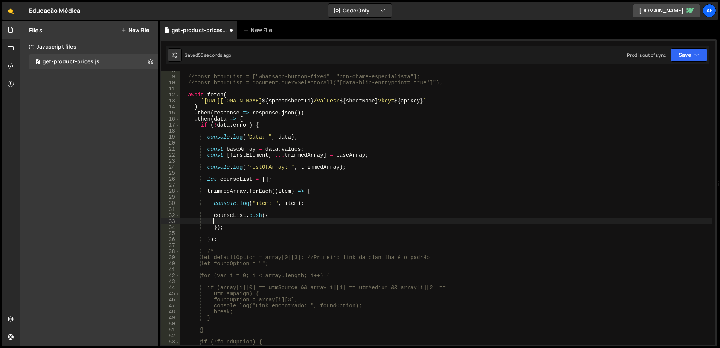
type textarea "courseList.push({"
type textarea ""id": item[0],"
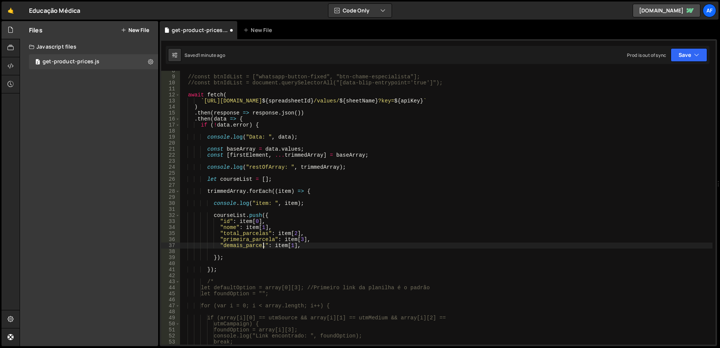
scroll to position [0, 6]
type textarea ""demais_parcelas": item[4],"
type textarea "});"
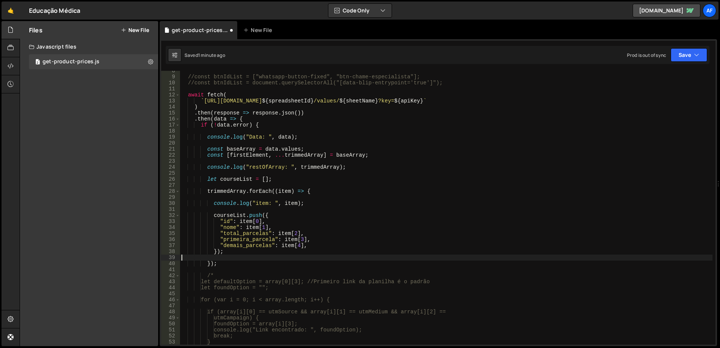
type textarea "});"
type textarea "courseList.push({"
type textarea "console.log("item: ", item);"
type textarea "});"
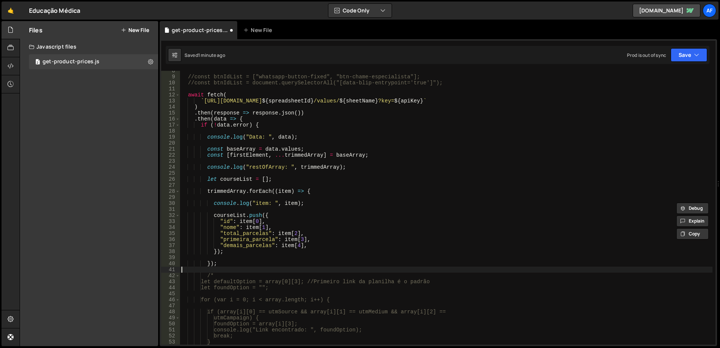
type textarea "});"
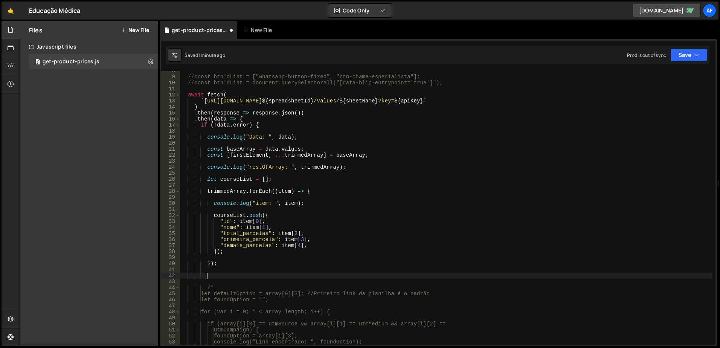
paste textarea "console.log("item: ", item);"
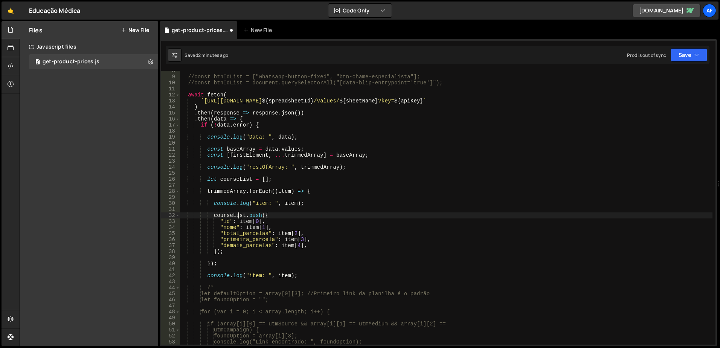
click at [238, 215] on div "//const btnIdList = ["whatsapp-button-fixed", "btn-chame-especialista"]; //cons…" at bounding box center [446, 211] width 532 height 286
click at [252, 275] on div "//const btnIdList = ["whatsapp-button-fixed", "btn-chame-especialista"]; //cons…" at bounding box center [446, 211] width 532 height 286
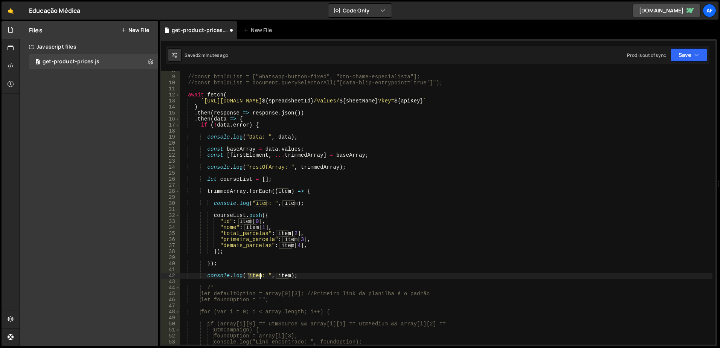
click at [252, 275] on div "//const btnIdList = ["whatsapp-button-fixed", "btn-chame-especialista"]; //cons…" at bounding box center [446, 211] width 532 height 286
paste textarea "courseList"
click at [304, 274] on div "//const btnIdList = ["whatsapp-button-fixed", "btn-chame-especialista"]; //cons…" at bounding box center [446, 211] width 532 height 286
paste textarea "courseList"
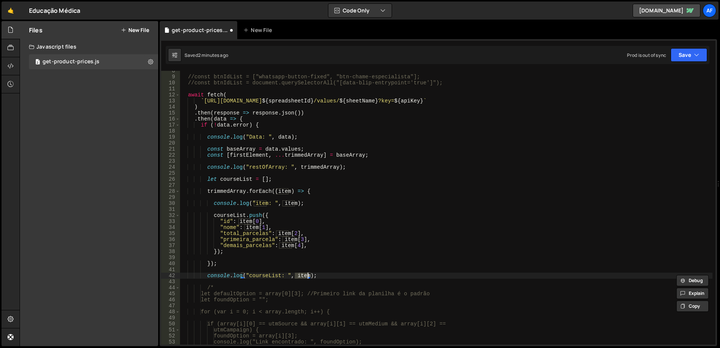
type textarea "console.log("courseList: ", courseList);"
click at [290, 176] on div "//const btnIdList = ["whatsapp-button-fixed", "btn-chame-especialista"]; //cons…" at bounding box center [446, 211] width 532 height 286
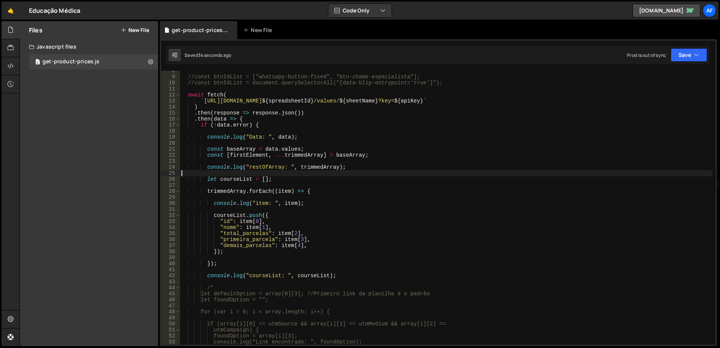
click at [294, 168] on div "//const btnIdList = ["whatsapp-button-fixed", "btn-chame-especialista"]; //cons…" at bounding box center [446, 211] width 532 height 286
type textarea "console.log("restOfArray: ", trimmedArray);"
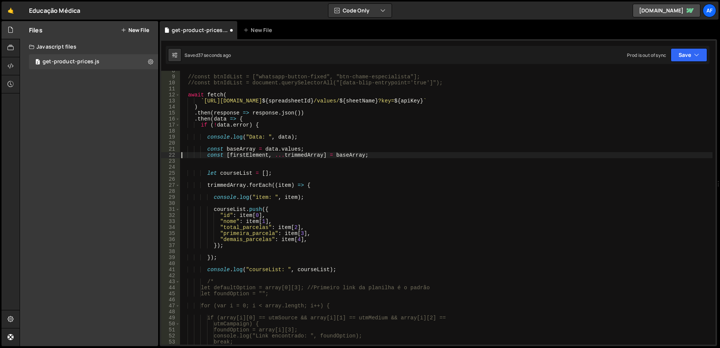
type textarea "const baseArray = data.values;"
type textarea "console.log("Data: ", data);"
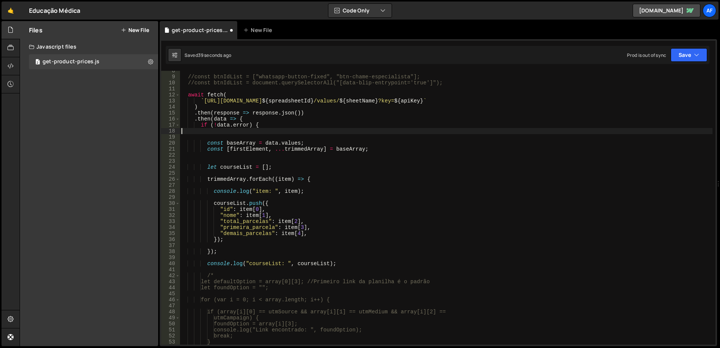
type textarea "if (!data.error) {"
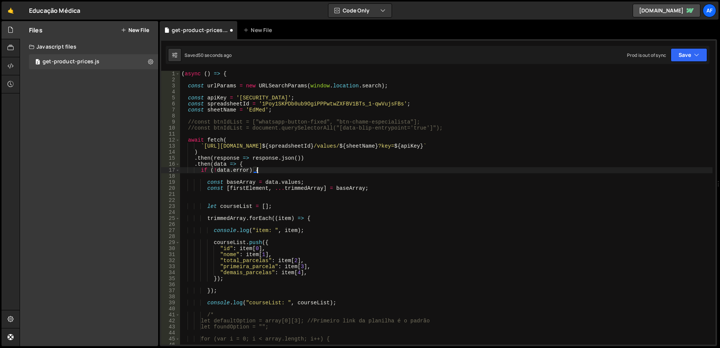
click at [423, 169] on div "( async ( ) => { const urlParams = new URLSearchParams ( window . location . se…" at bounding box center [446, 214] width 532 height 286
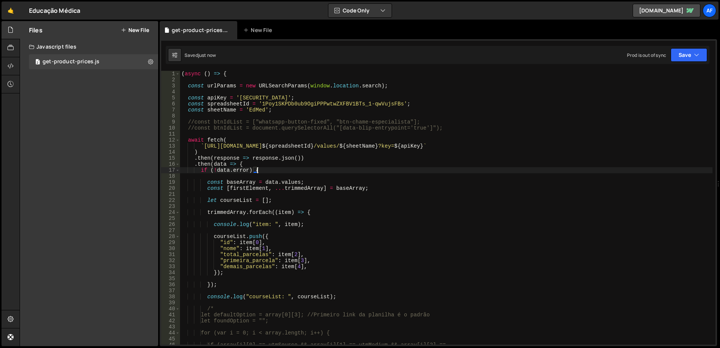
click at [378, 218] on div "( async ( ) => { const urlParams = new URLSearchParams ( window . location . se…" at bounding box center [446, 214] width 532 height 286
click at [380, 218] on div "( async ( ) => { const urlParams = new URLSearchParams ( window . location . se…" at bounding box center [446, 214] width 532 height 286
click at [380, 219] on div "( async ( ) => { const urlParams = new URLSearchParams ( window . location . se…" at bounding box center [446, 214] width 532 height 286
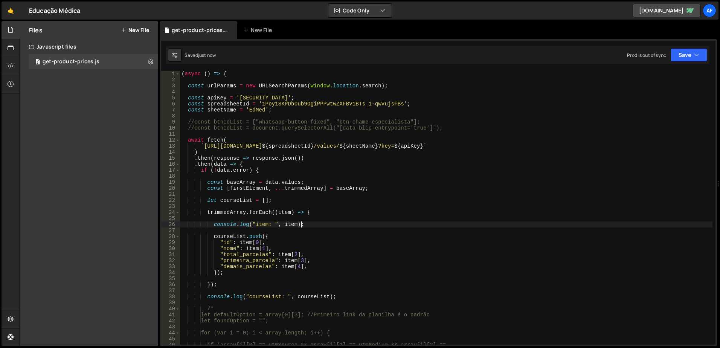
click at [383, 223] on div "( async ( ) => { const urlParams = new URLSearchParams ( window . location . se…" at bounding box center [446, 214] width 532 height 286
type textarea "console.log("item: ", item);"
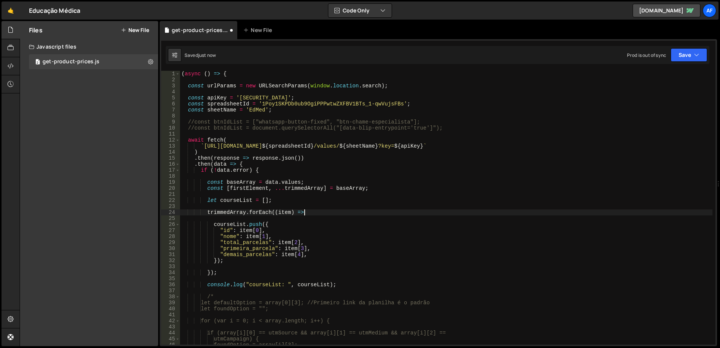
type textarea "trimmedArray.forEach((item) => {"
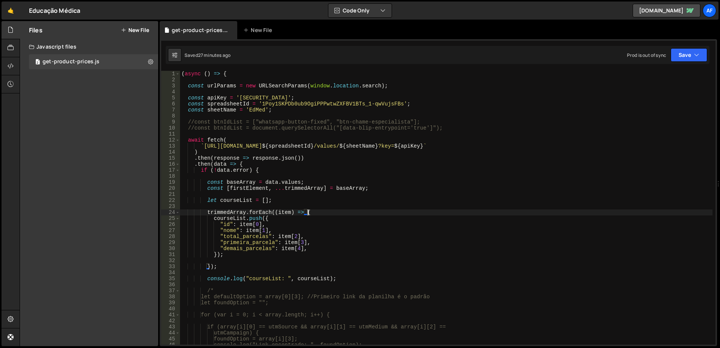
click at [226, 128] on div "( async ( ) => { const urlParams = new URLSearchParams ( window . location . se…" at bounding box center [446, 214] width 532 height 286
type textarea "//const btnIdList = document.querySelectorAll("[data-blip-entrypoint='true']");"
type textarea "//const btnIdList = ["whatsapp-button-fixed", "btn-chame-especialista"];"
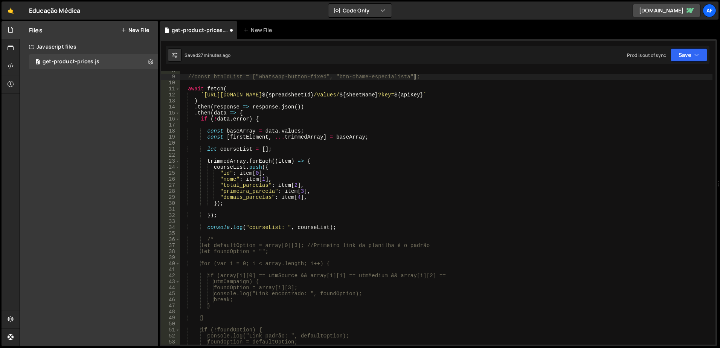
scroll to position [45, 0]
click at [338, 233] on div "//const btnIdList = ["whatsapp-button-fixed", "btn-chame-especialista"]; await …" at bounding box center [446, 211] width 532 height 286
click at [344, 230] on div "//const btnIdList = ["whatsapp-button-fixed", "btn-chame-especialista"]; await …" at bounding box center [446, 211] width 532 height 286
type textarea "console.log("courseList: ", courseList);"
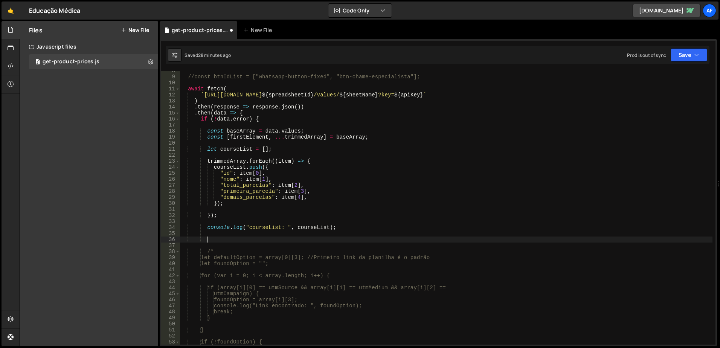
paste textarea "//const btnIdList = document.querySelectorAll("[data-blip-entrypoint='true']");"
type textarea "//const btnIdList = document.querySelectorAll("[data-blip-entrypoint='true']");"
type textarea "/*"
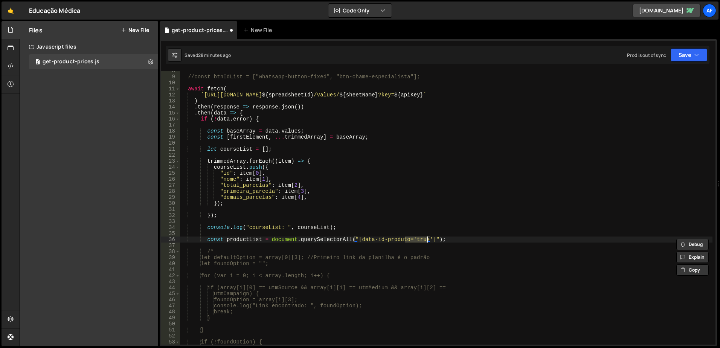
type textarea "const productList = document.querySelectorAll("[data-id-produto]");"
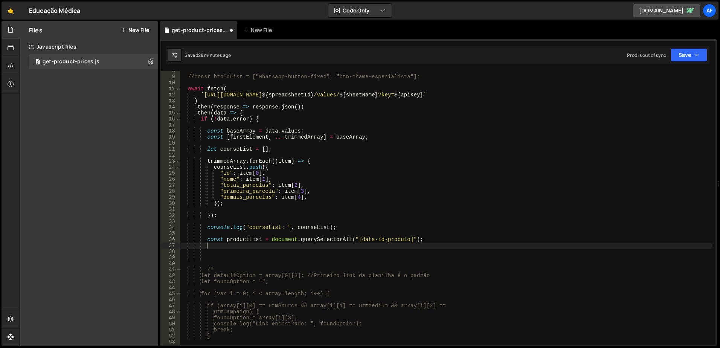
type textarea "const productList = document.querySelectorAll("[data-id-produto]");"
paste textarea "productList"
click at [364, 237] on div "//const btnIdList = ["whatsapp-button-fixed", "btn-chame-especialista"]; await …" at bounding box center [446, 211] width 532 height 286
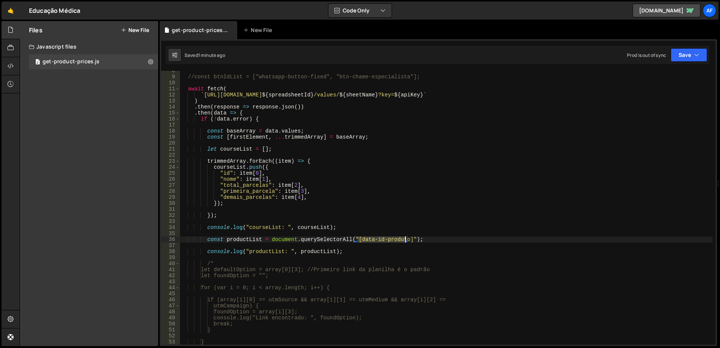
drag, startPoint x: 364, startPoint y: 237, endPoint x: 388, endPoint y: 236, distance: 23.4
click at [388, 236] on div "//const btnIdList = ["whatsapp-button-fixed", "btn-chame-especialista"]; await …" at bounding box center [446, 211] width 532 height 286
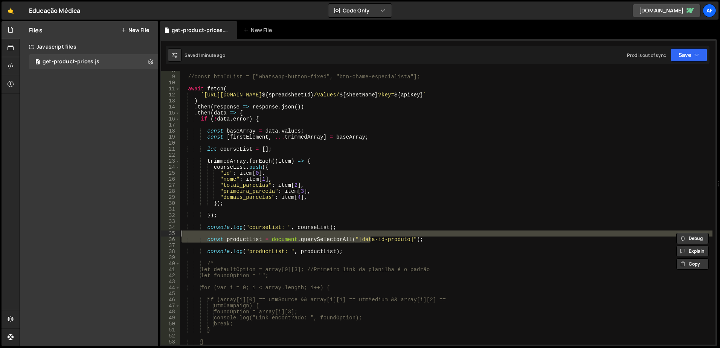
click at [366, 239] on div "//const btnIdList = ["whatsapp-button-fixed", "btn-chame-especialista"]; await …" at bounding box center [446, 208] width 532 height 274
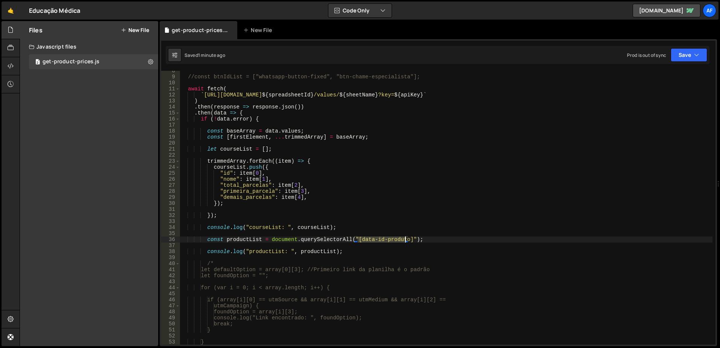
drag, startPoint x: 366, startPoint y: 239, endPoint x: 393, endPoint y: 241, distance: 26.4
click at [393, 241] on div "//const btnIdList = ["whatsapp-button-fixed", "btn-chame-especialista"]; await …" at bounding box center [446, 211] width 532 height 286
type textarea "const productList = document.querySelectorAll("[data-produto-id]");"
click at [332, 145] on div "//const btnIdList = ["whatsapp-button-fixed", "btn-chame-especialista"]; await …" at bounding box center [446, 211] width 532 height 286
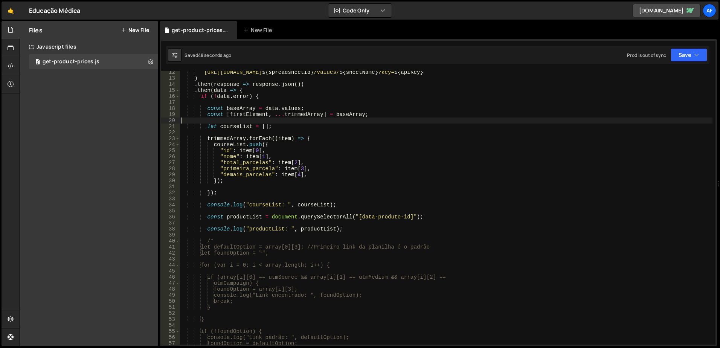
click at [359, 229] on div "` [URL][DOMAIN_NAME] ${ spreadsheetId } /values/ ${ sheetName } ?key= ${ apiKey…" at bounding box center [446, 212] width 532 height 286
type textarea "console.log("productList: ", productList);"
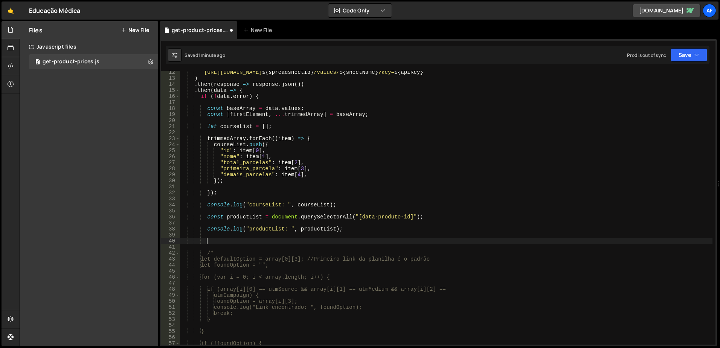
click at [363, 229] on div "` [URL][DOMAIN_NAME] ${ spreadsheetId } /values/ ${ sheetName } ?key= ${ apiKey…" at bounding box center [446, 212] width 532 height 286
type textarea "console.log("productList: ", productList);"
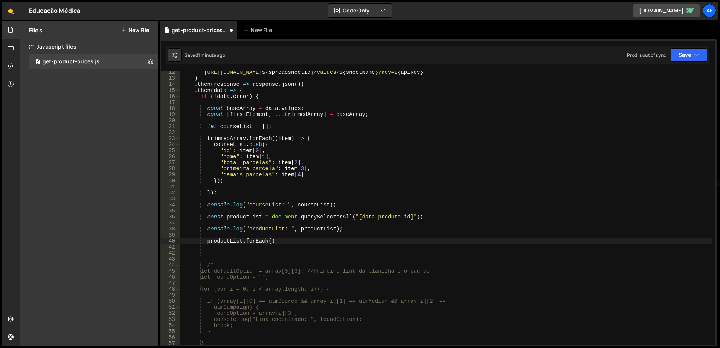
scroll to position [0, 6]
type textarea "productList.forEach(() =: {});"
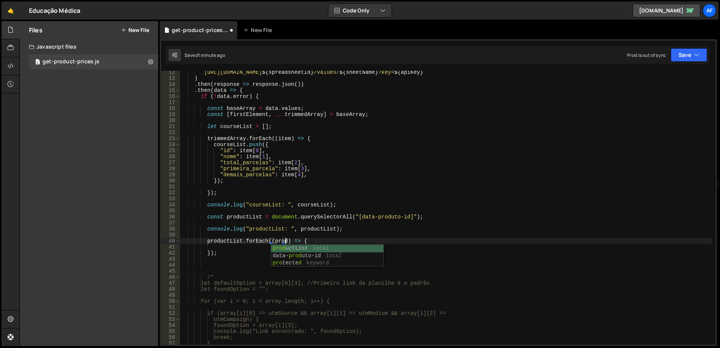
scroll to position [0, 7]
type textarea "productList.forEach((product) => {"
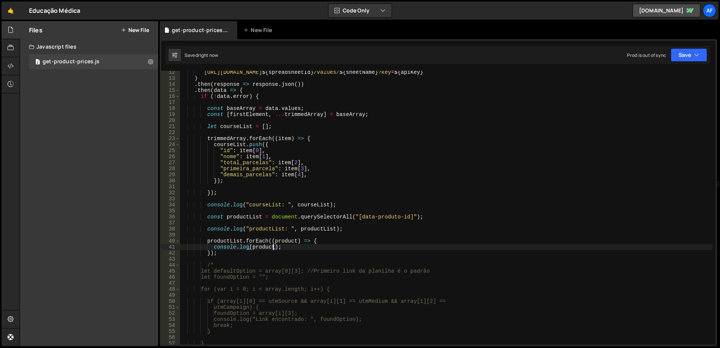
type textarea "console.log(product);"
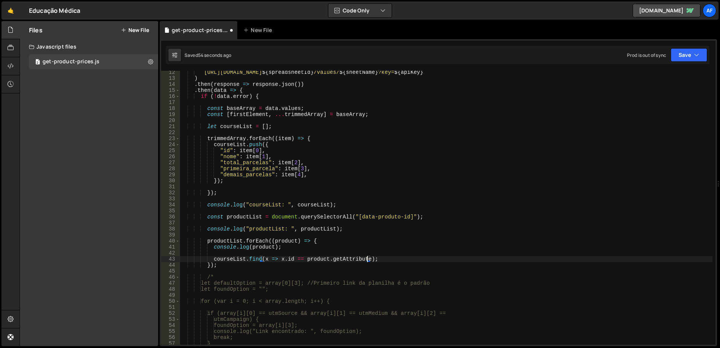
scroll to position [0, 13]
click at [372, 258] on div "` [URL][DOMAIN_NAME] ${ spreadsheetId } /values/ ${ sheetName } ?key= ${ apiKey…" at bounding box center [446, 212] width 532 height 286
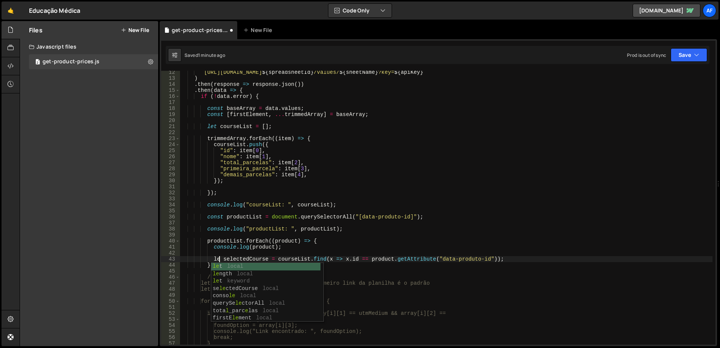
type textarea "let selectedCourse = courseList.find(x => [DOMAIN_NAME] == product.getAttribute…"
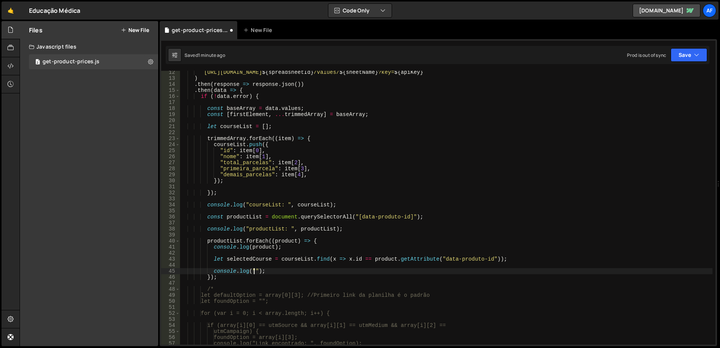
scroll to position [0, 5]
paste textarea "selectedCourse"
type textarea "console.log("selectedCourse: ", selectedCourse);"
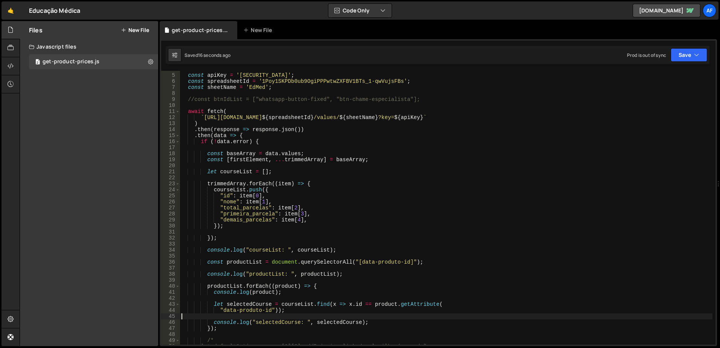
scroll to position [0, 0]
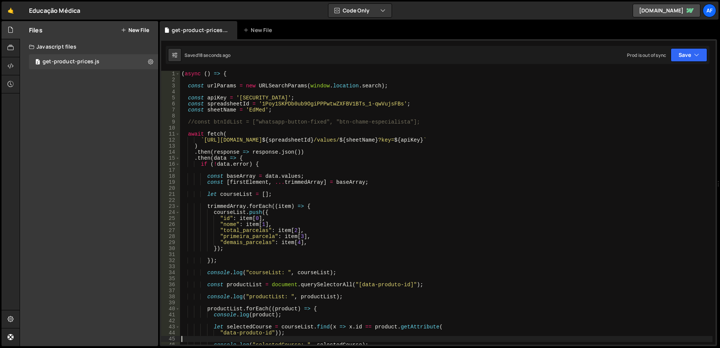
click at [439, 121] on div "( async ( ) => { const urlParams = new URLSearchParams ( window . location . se…" at bounding box center [446, 214] width 532 height 286
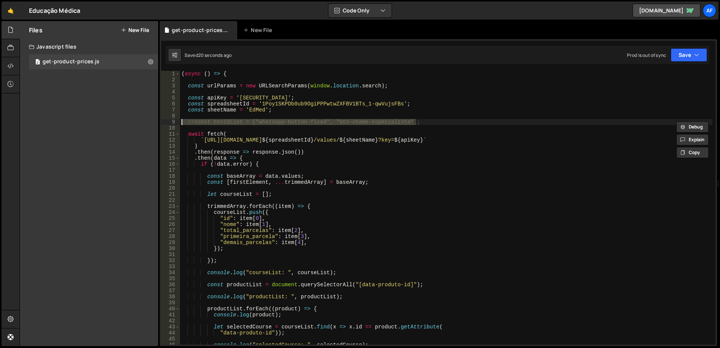
type textarea "//const btnIdList = ["whatsapp-button-fixed", "btn-chame-especialista"];"
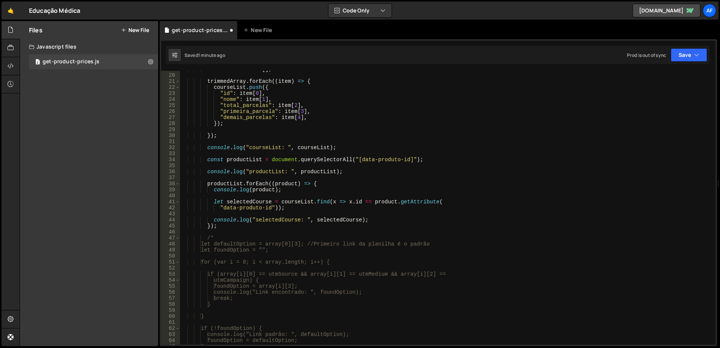
scroll to position [136, 0]
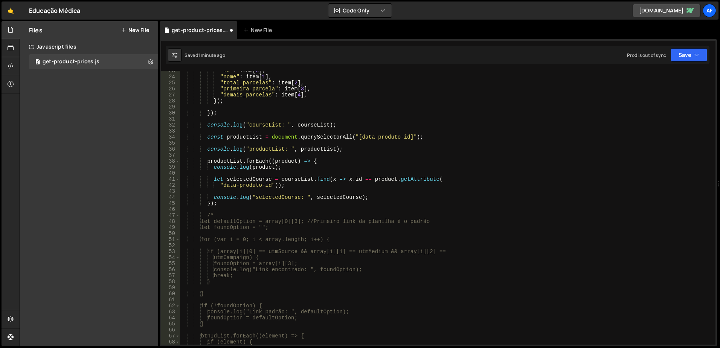
click at [388, 194] on div ""id" : item [ 0 ] , "nome" : item [ 1 ] , "total_parcelas" : item [ 2 ] , "prim…" at bounding box center [446, 211] width 532 height 286
type textarea "console.log("selectedCourse: ", selectedCourse);"
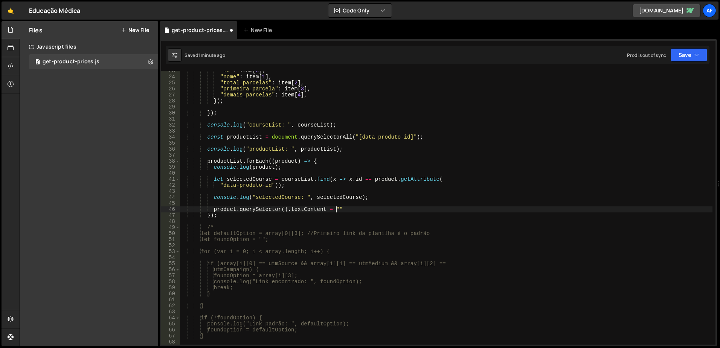
scroll to position [0, 11]
click at [282, 210] on div ""id" : item [ 0 ] , "nome" : item [ 1 ] , "total_parcelas" : item [ 2 ] , "prim…" at bounding box center [446, 211] width 532 height 286
paste textarea "data-primeira-parcela"
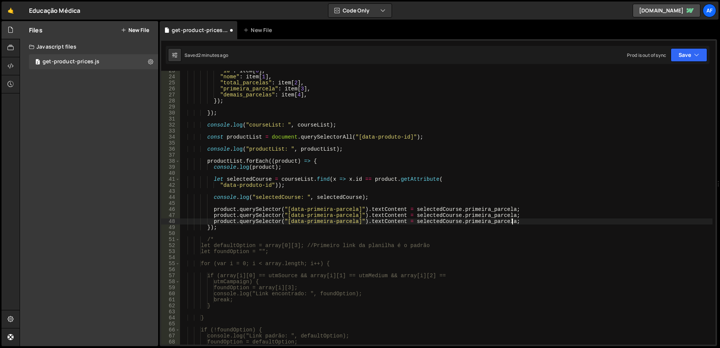
scroll to position [113, 0]
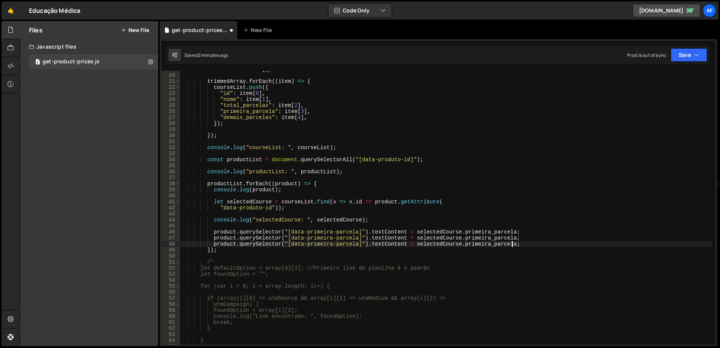
click at [311, 239] on div "let courseList = [ ] ; trimmedArray . forEach (( item ) => { courseList . push …" at bounding box center [446, 209] width 532 height 286
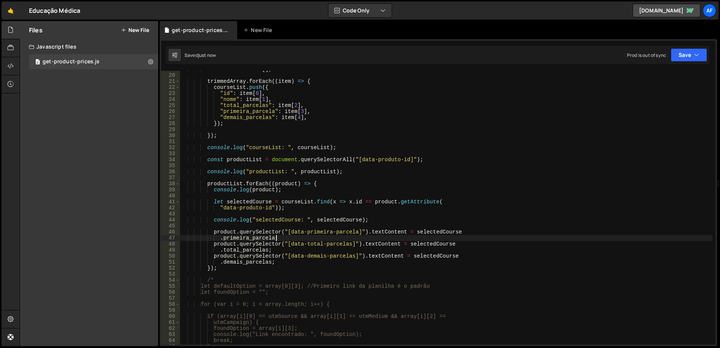
click at [405, 232] on div "let courseList = [ ] ; trimmedArray . forEach (( item ) => { courseList . push …" at bounding box center [446, 209] width 532 height 286
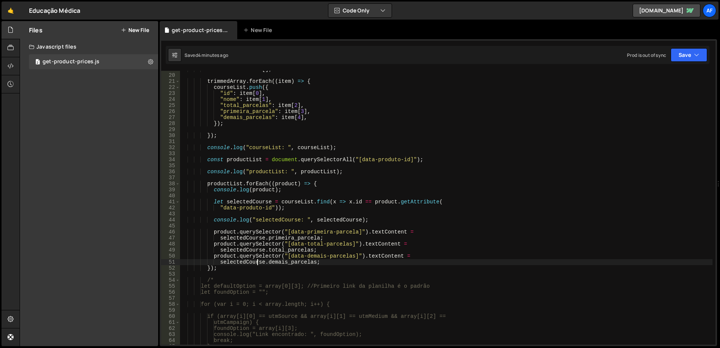
scroll to position [0, 0]
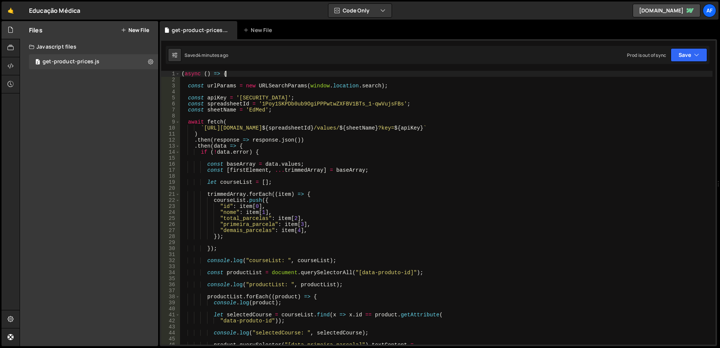
click at [292, 72] on div "( async ( ) => { const urlParams = new URLSearchParams ( window . location . se…" at bounding box center [446, 214] width 532 height 286
type textarea "(async () => {"
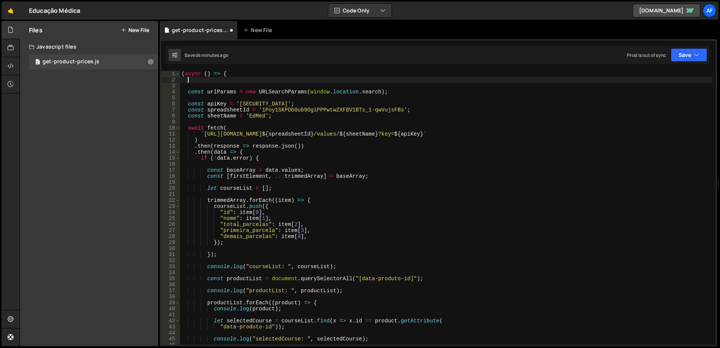
type textarea "*"
type textarea "/*"
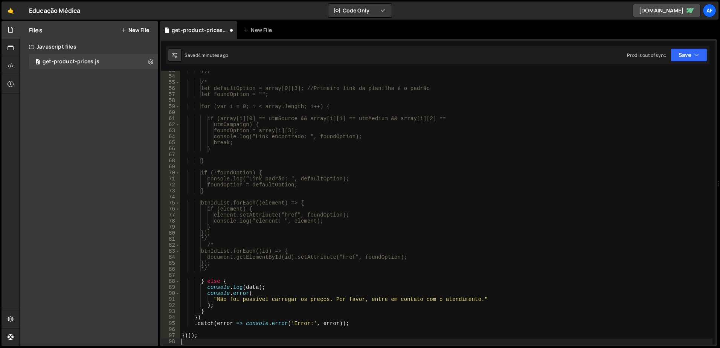
scroll to position [317, 0]
type textarea "})();"
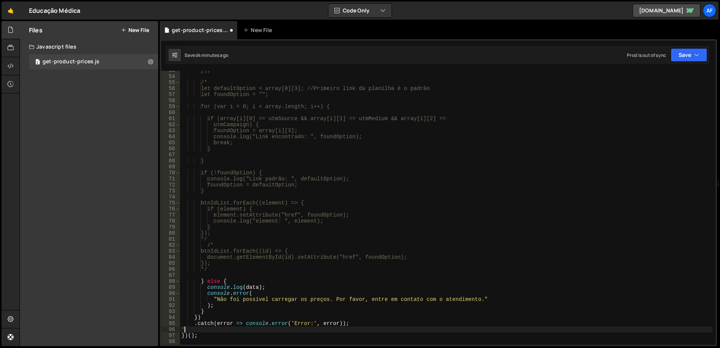
type textarea "*/"
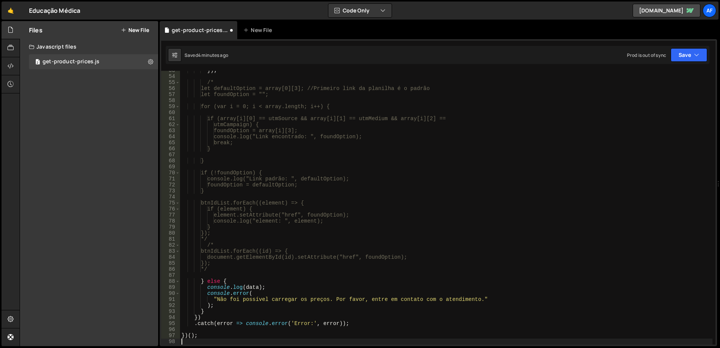
type textarea "})();"
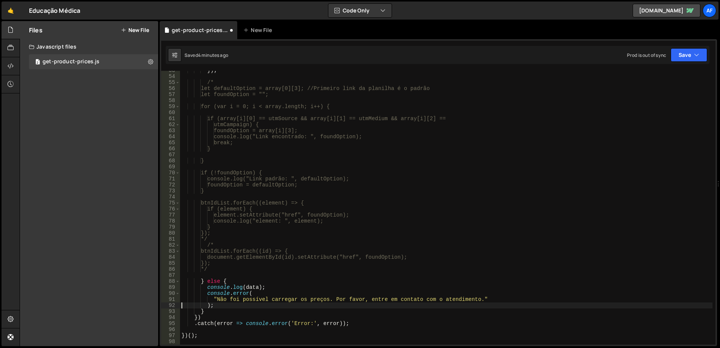
type textarea "} else {"
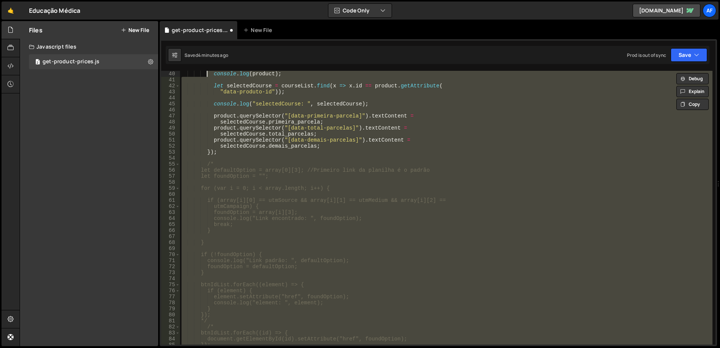
scroll to position [217, 0]
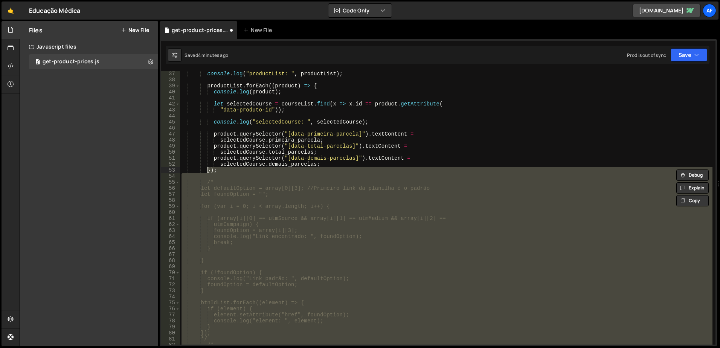
type textarea "/*"
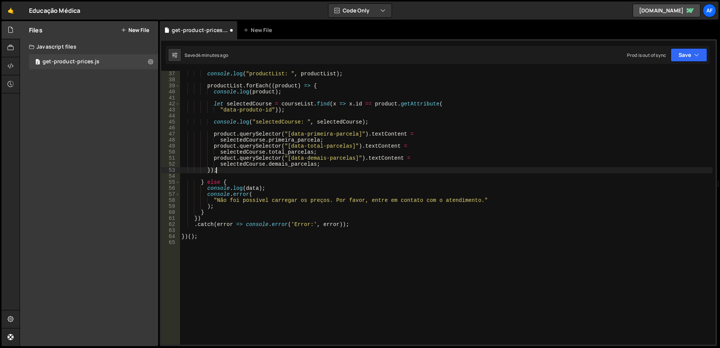
type textarea "(async () => {"
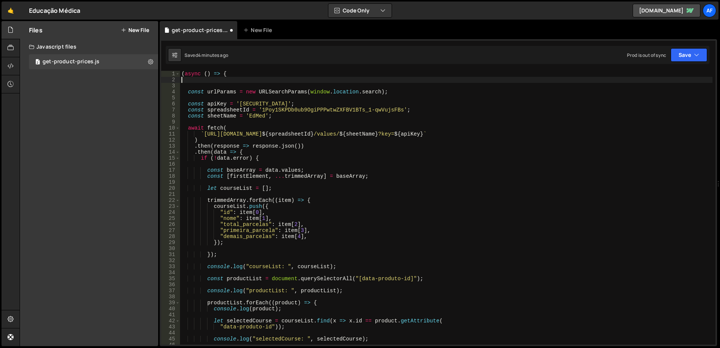
type textarea "(async () => {"
type textarea "/*"
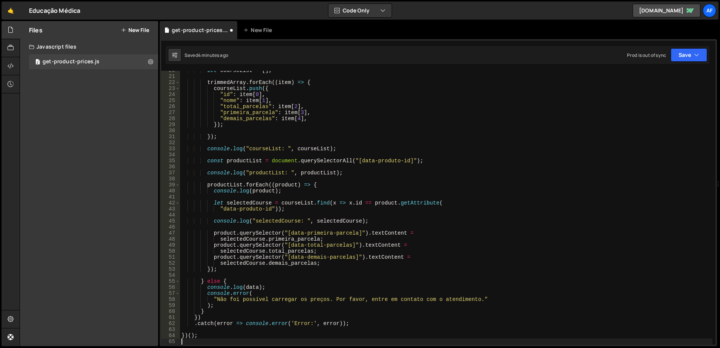
scroll to position [118, 0]
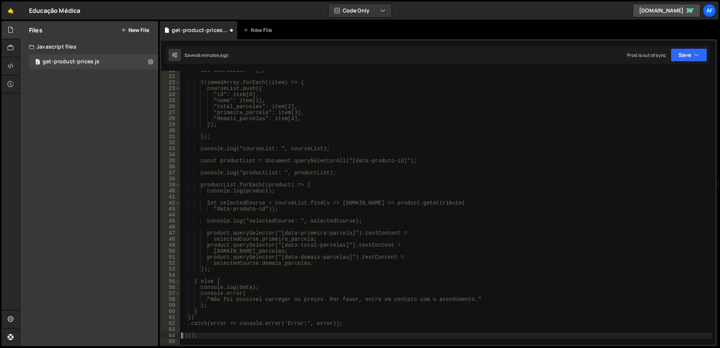
type textarea "})();"
type textarea "*/"
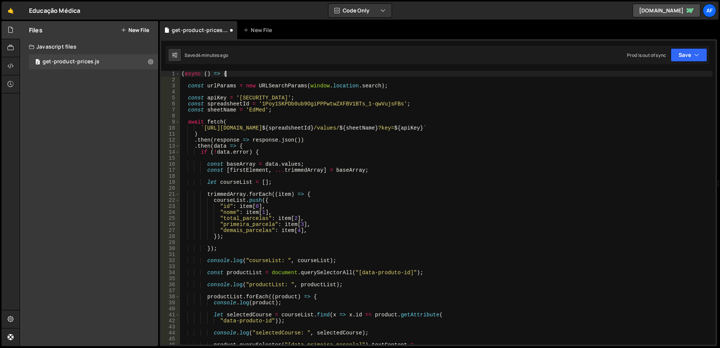
scroll to position [0, 0]
type textarea "(async () => {"
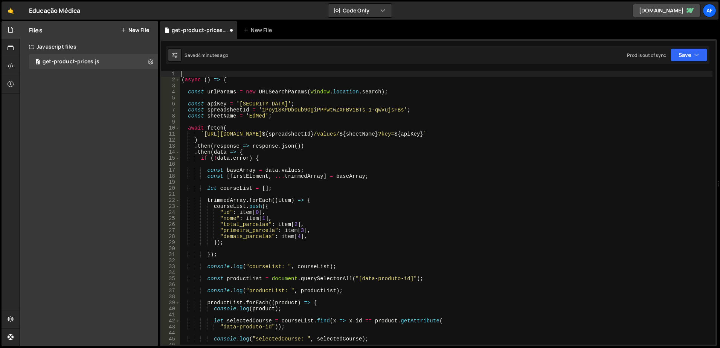
type textarea "/*"
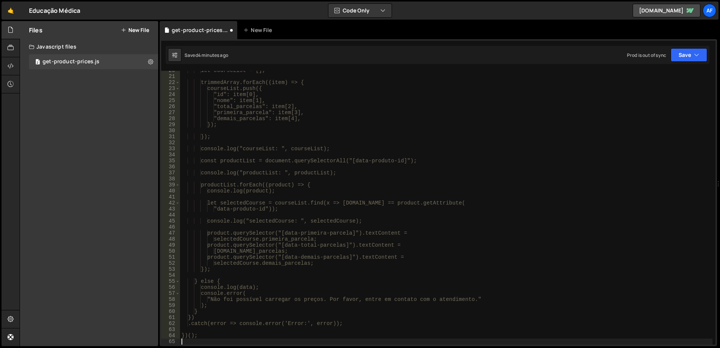
scroll to position [124, 0]
click at [245, 70] on div "1 Type cmd + s to save your Javascript file. הההההההההההההההההההההההההההההההההה…" at bounding box center [438, 192] width 557 height 307
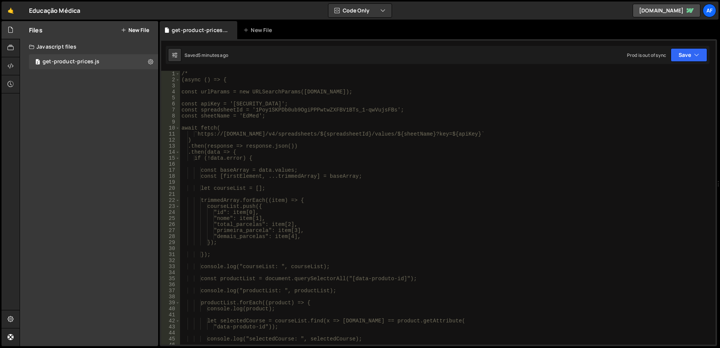
scroll to position [0, 0]
type textarea "/*"
click at [245, 73] on div "/* (async () => { const urlParams = new URLSearchParams([DOMAIN_NAME]); const a…" at bounding box center [446, 214] width 532 height 286
type textarea "(async () => {"
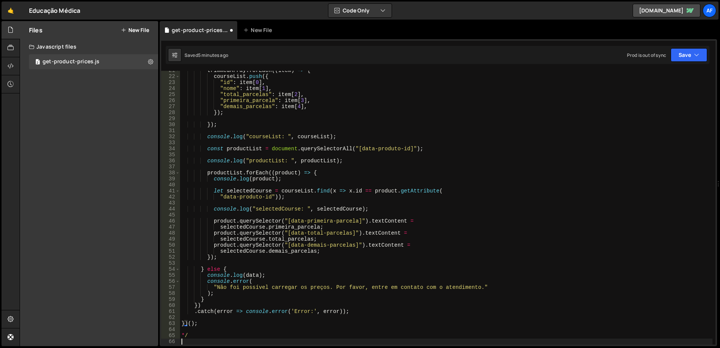
scroll to position [124, 0]
type textarea "*/"
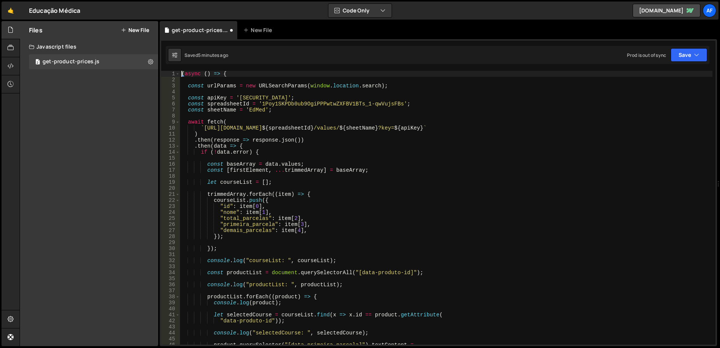
scroll to position [0, 0]
click at [340, 198] on div "( async ( ) => { const urlParams = new URLSearchParams ( window . location . se…" at bounding box center [446, 214] width 532 height 286
click at [500, 163] on div "( async ( ) => { const urlParams = new URLSearchParams ( window . location . se…" at bounding box center [446, 214] width 532 height 286
click at [321, 148] on div "( async ( ) => { const urlParams = new URLSearchParams ( window . location . se…" at bounding box center [446, 214] width 532 height 286
type textarea ".then(data => {"
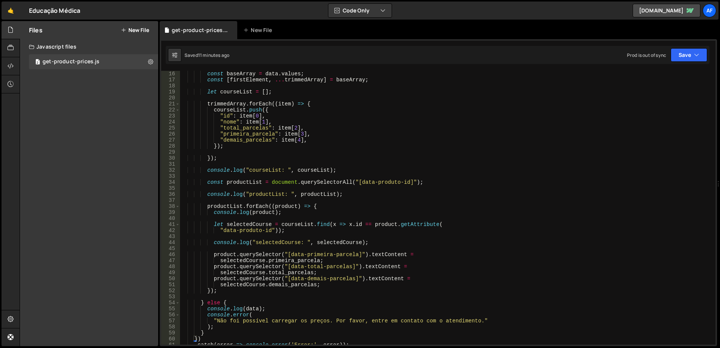
scroll to position [45, 0]
